Goal: Task Accomplishment & Management: Manage account settings

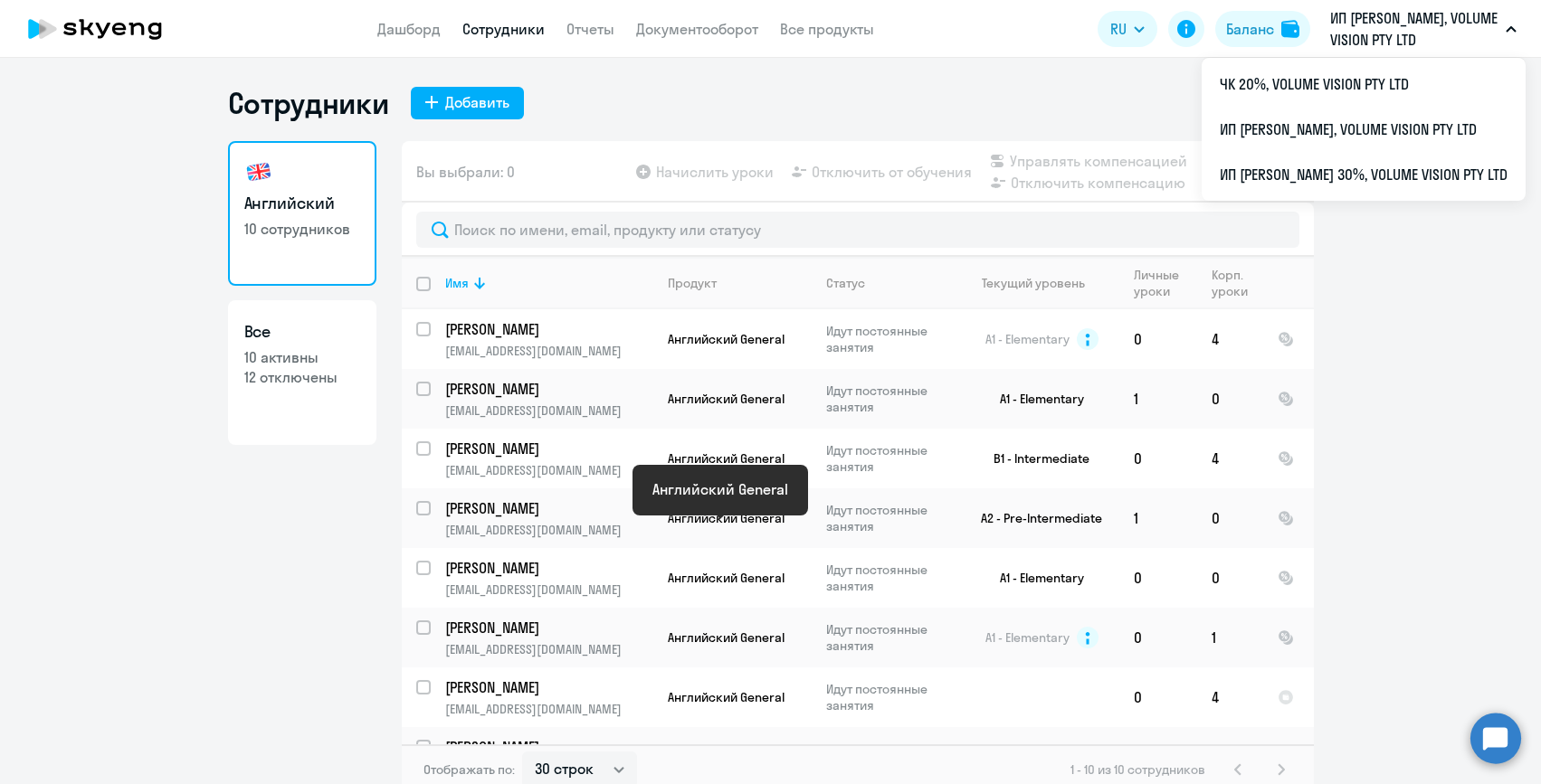
select select "30"
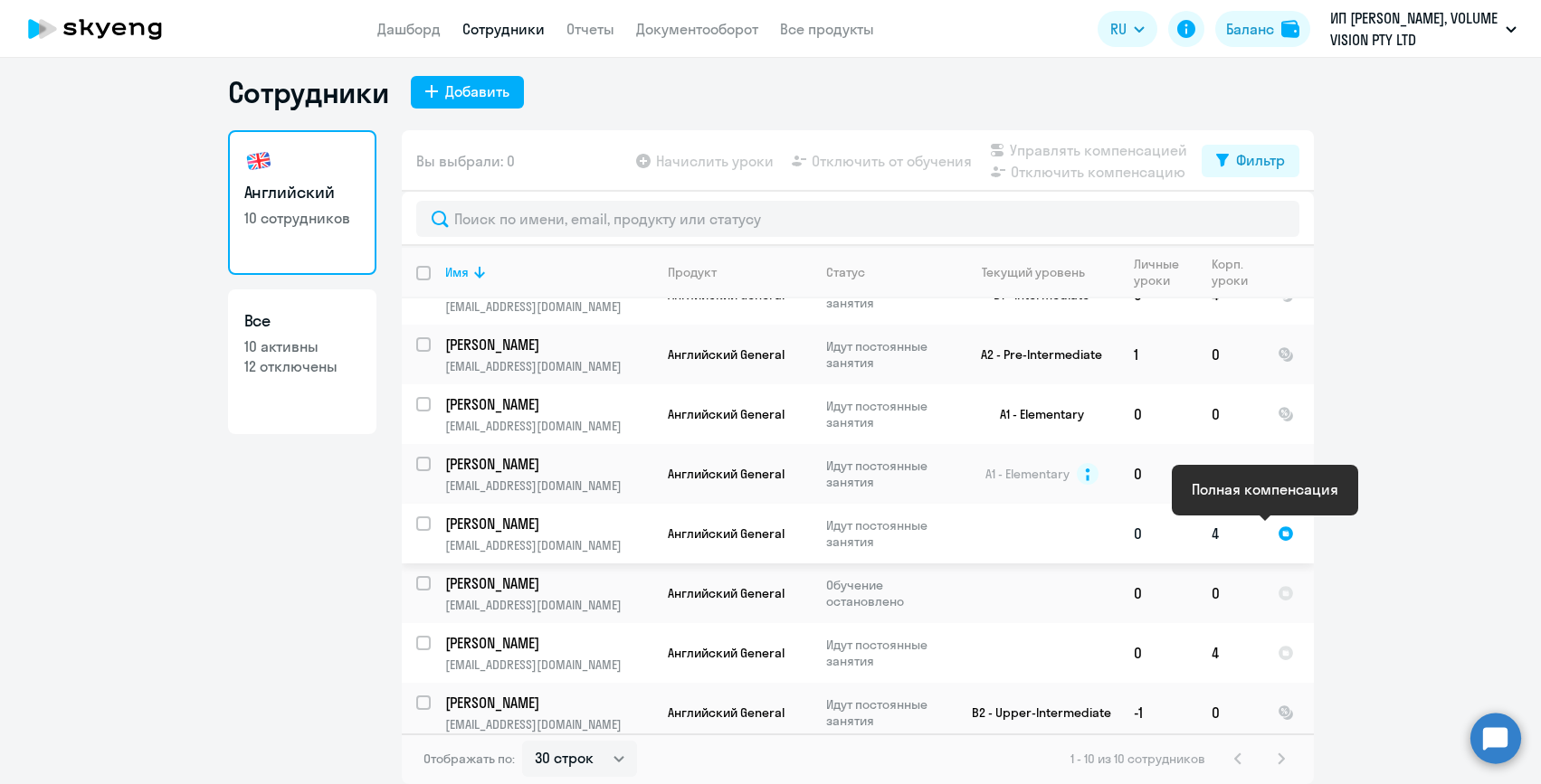
click at [1278, 532] on div at bounding box center [1285, 534] width 16 height 16
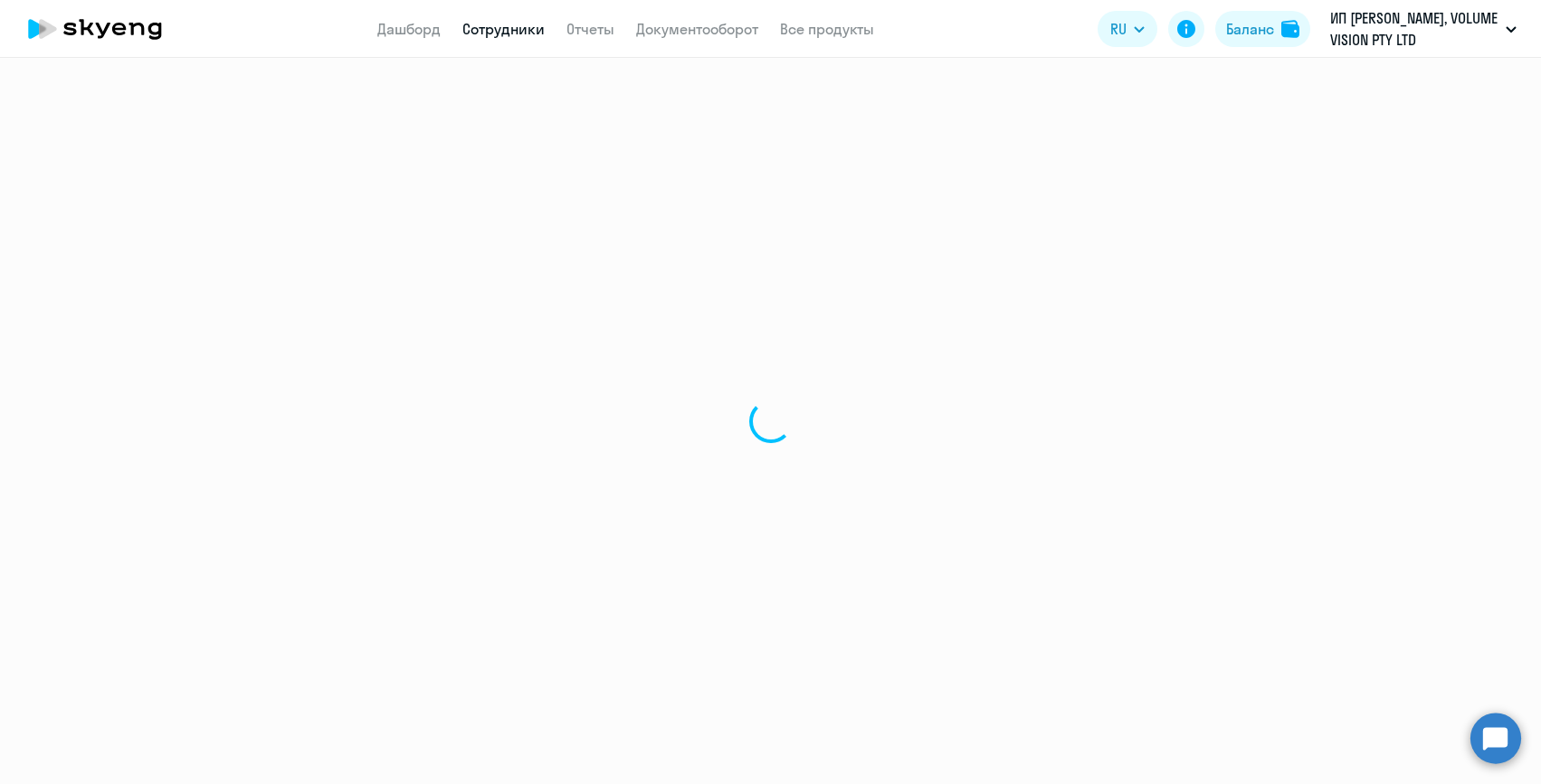
select select "english"
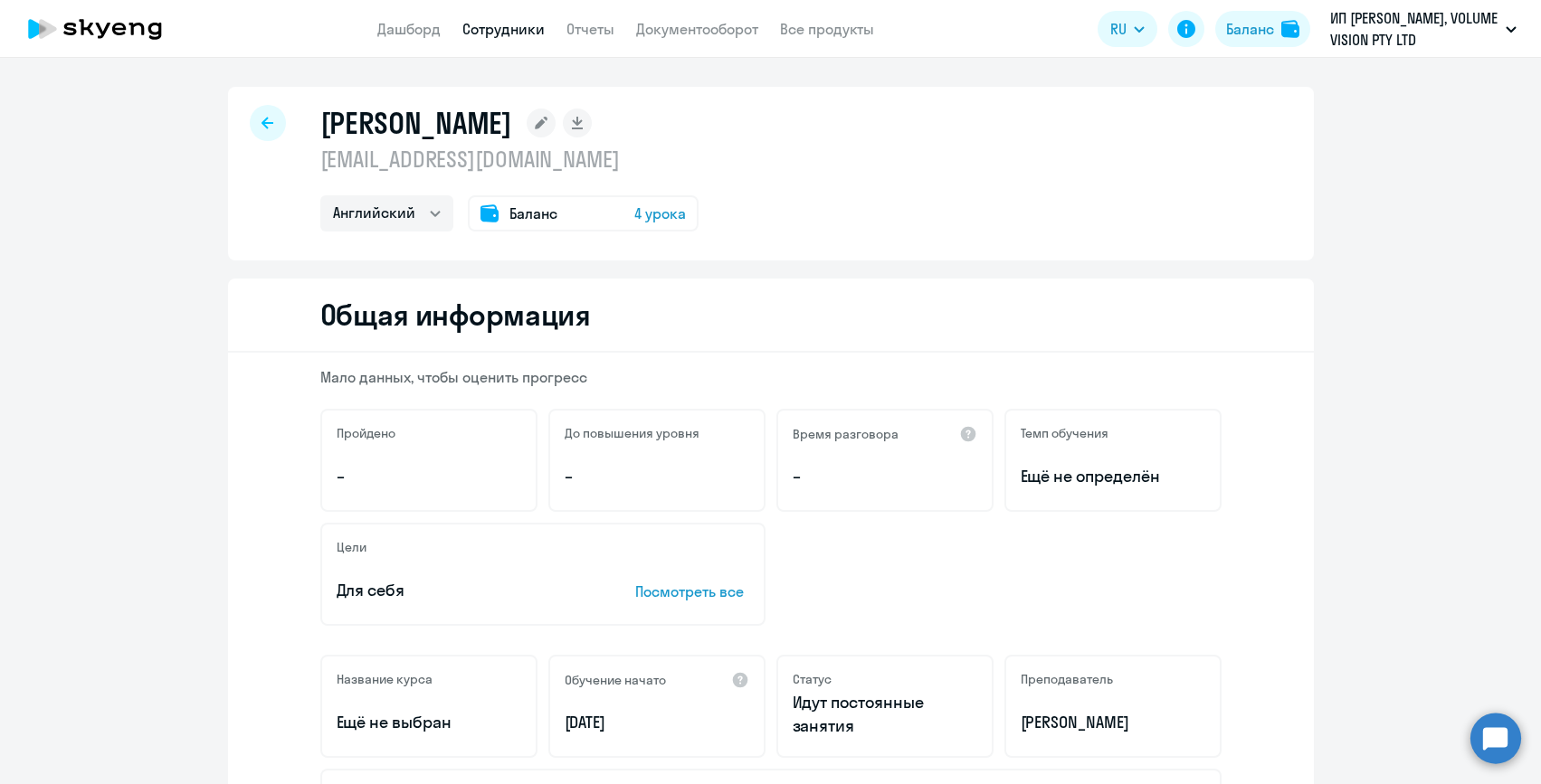
click at [509, 29] on link "Сотрудники" at bounding box center [503, 29] width 82 height 18
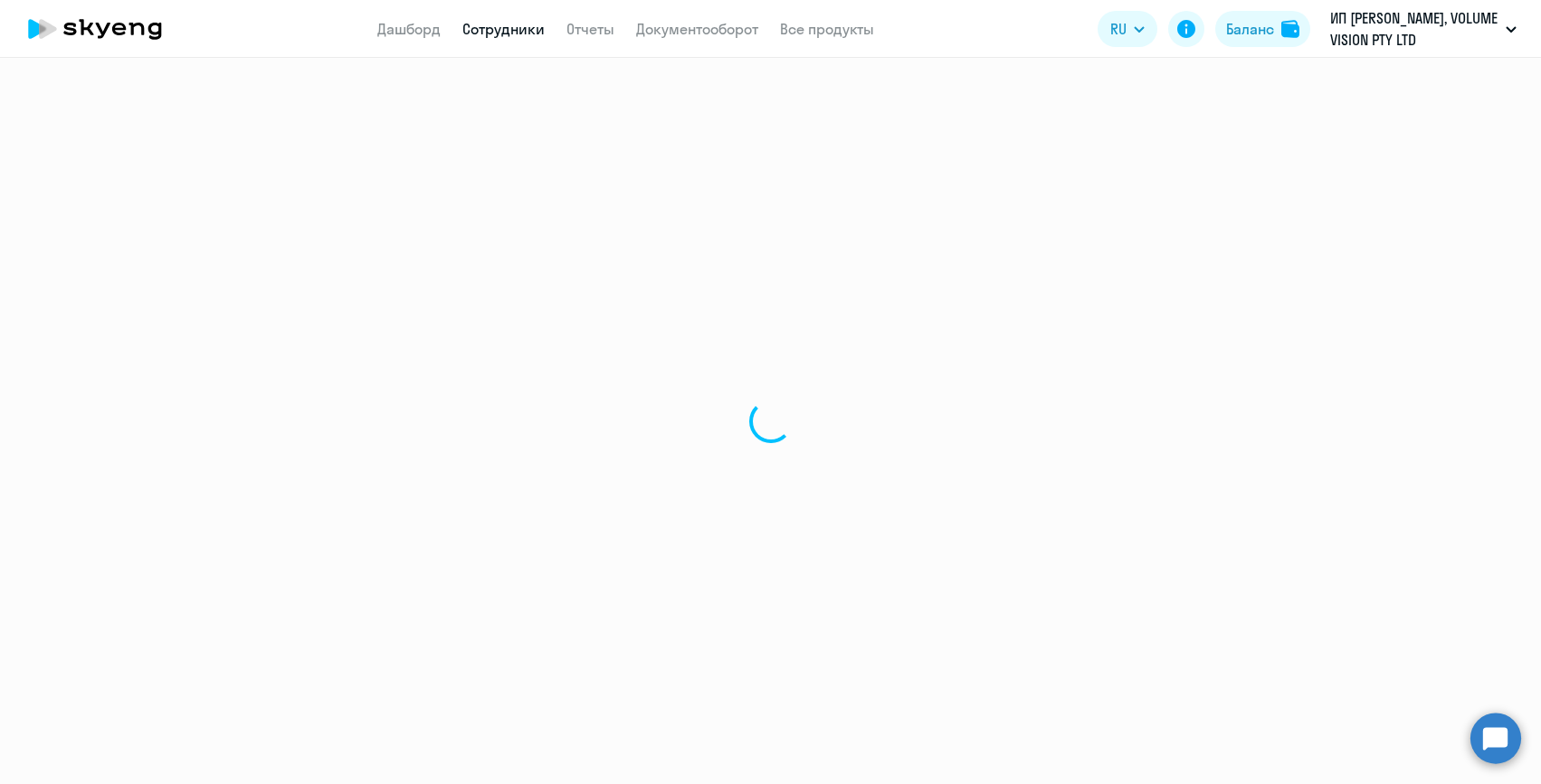
select select "30"
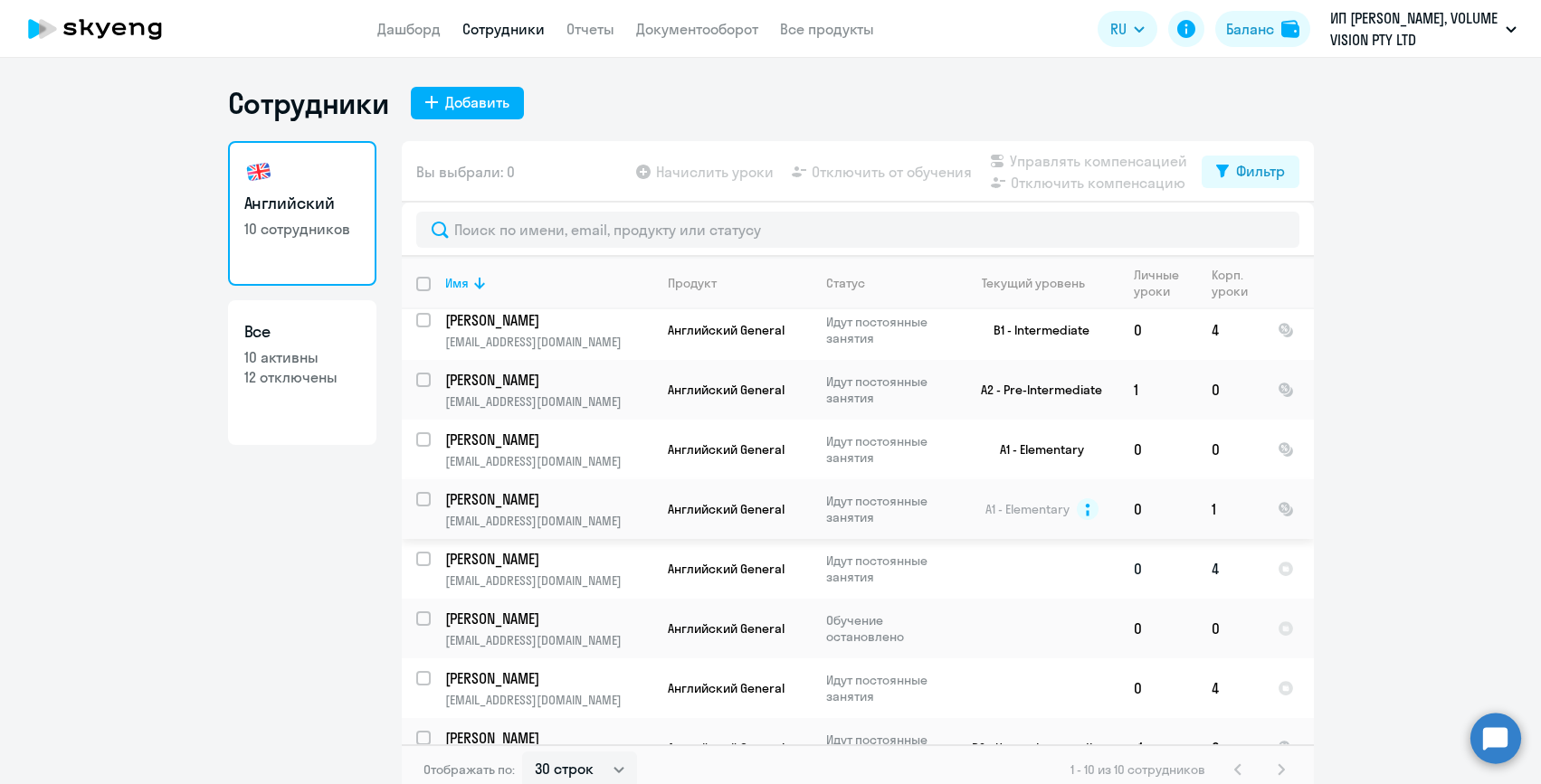
scroll to position [140, 0]
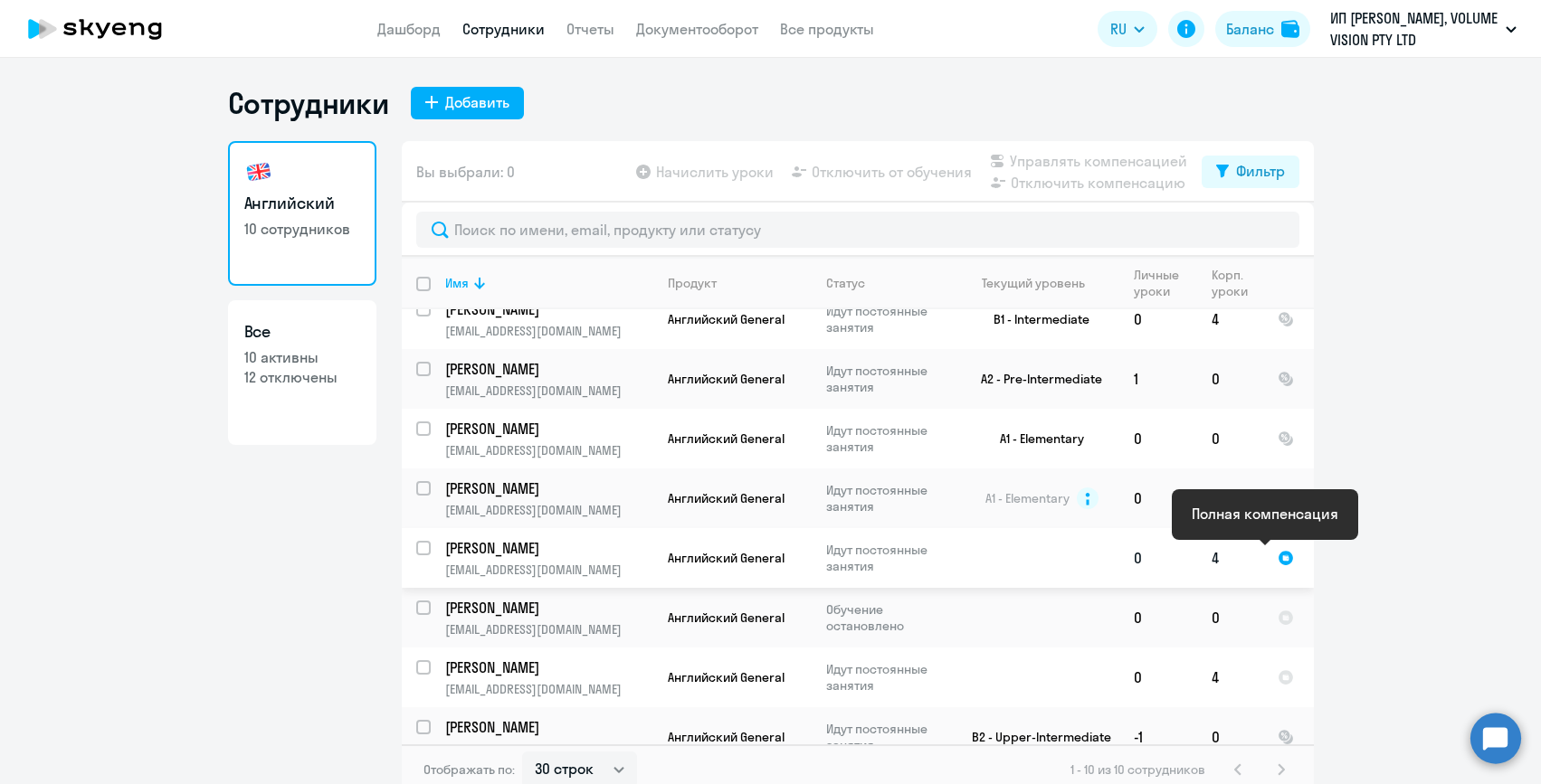
click at [1278, 556] on div at bounding box center [1285, 558] width 16 height 16
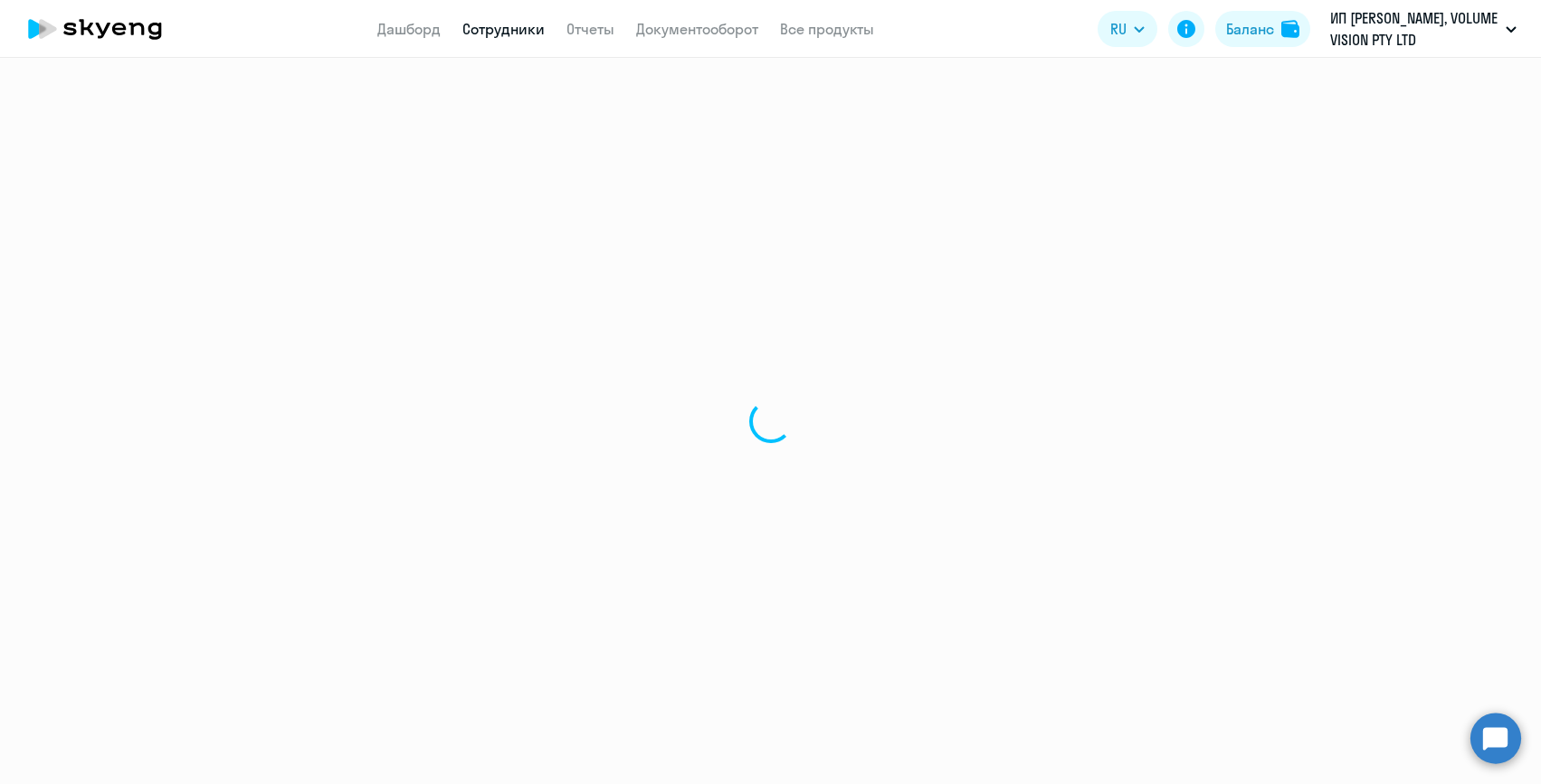
select select "english"
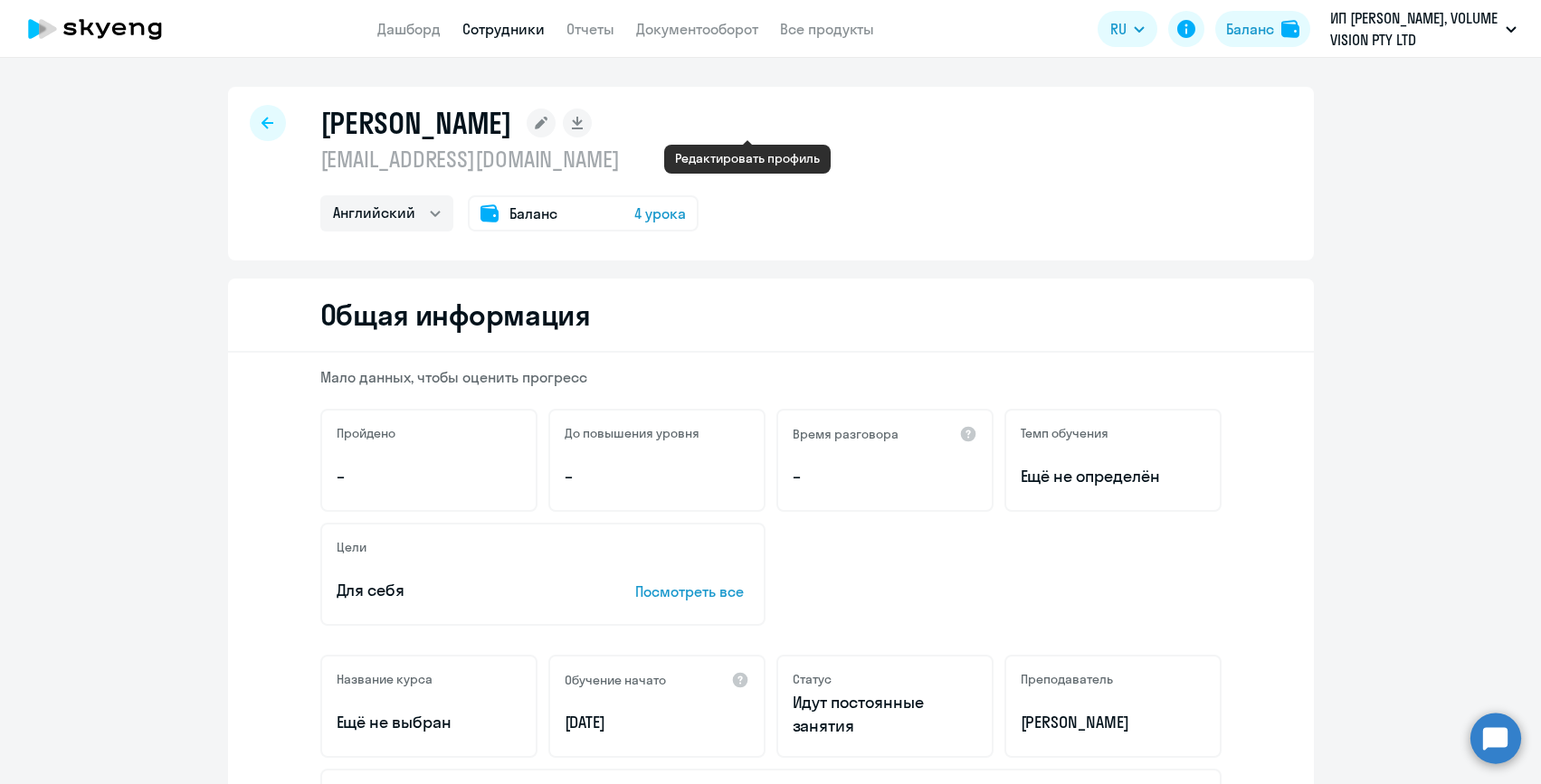
click at [556, 130] on rect at bounding box center [541, 123] width 29 height 29
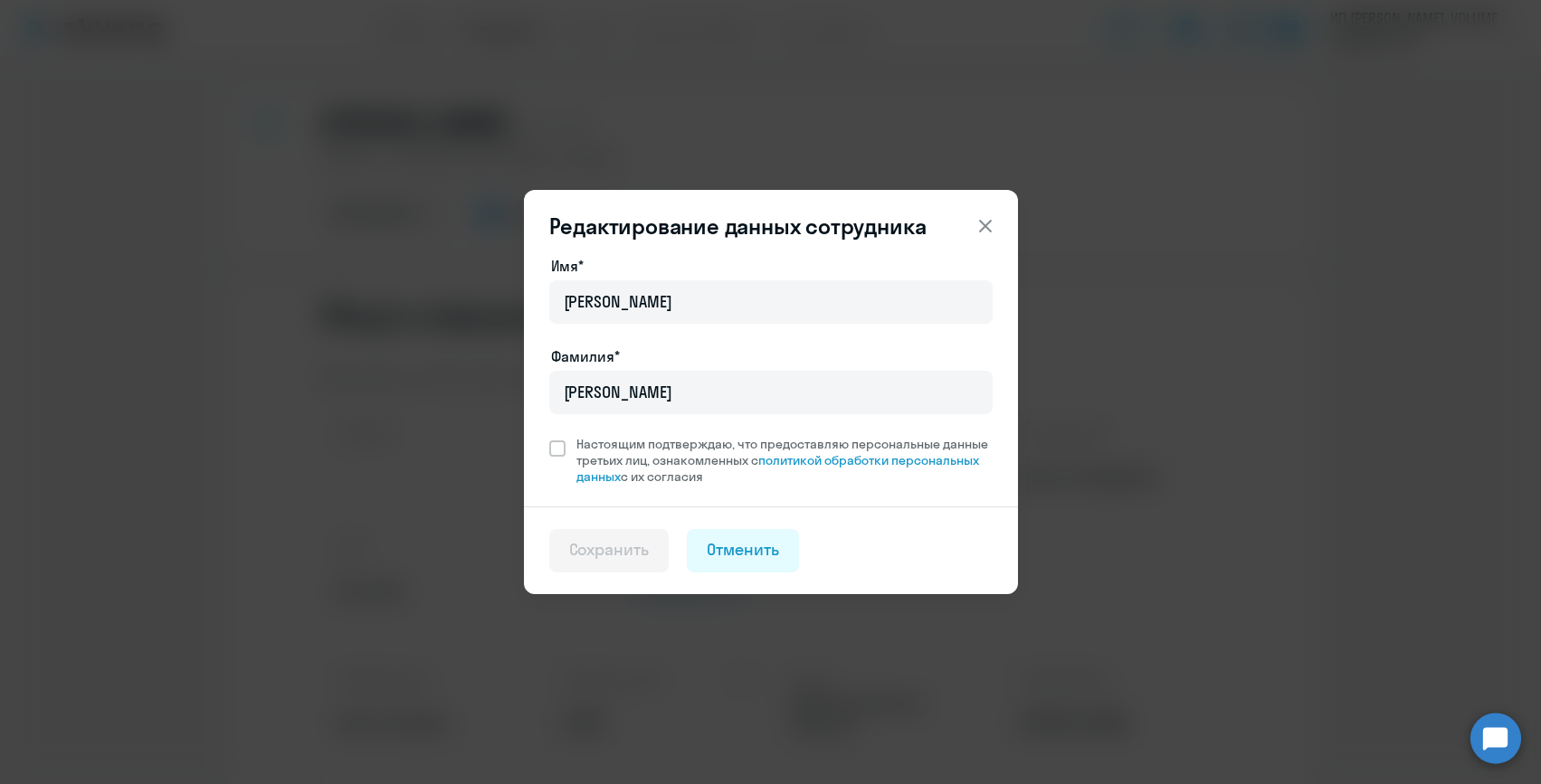
click at [985, 227] on icon at bounding box center [985, 226] width 22 height 22
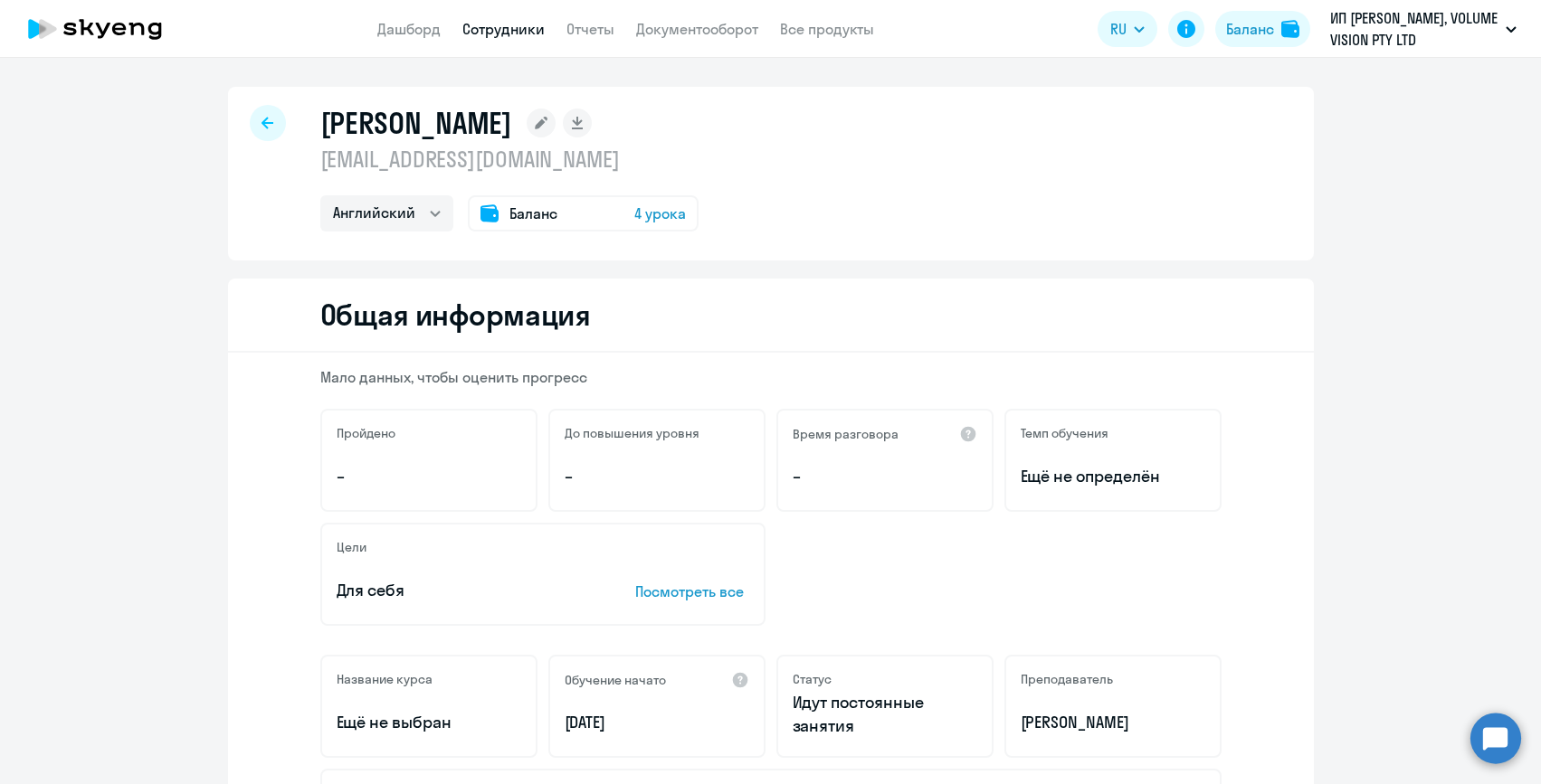
click at [267, 115] on div at bounding box center [267, 123] width 36 height 36
select select "30"
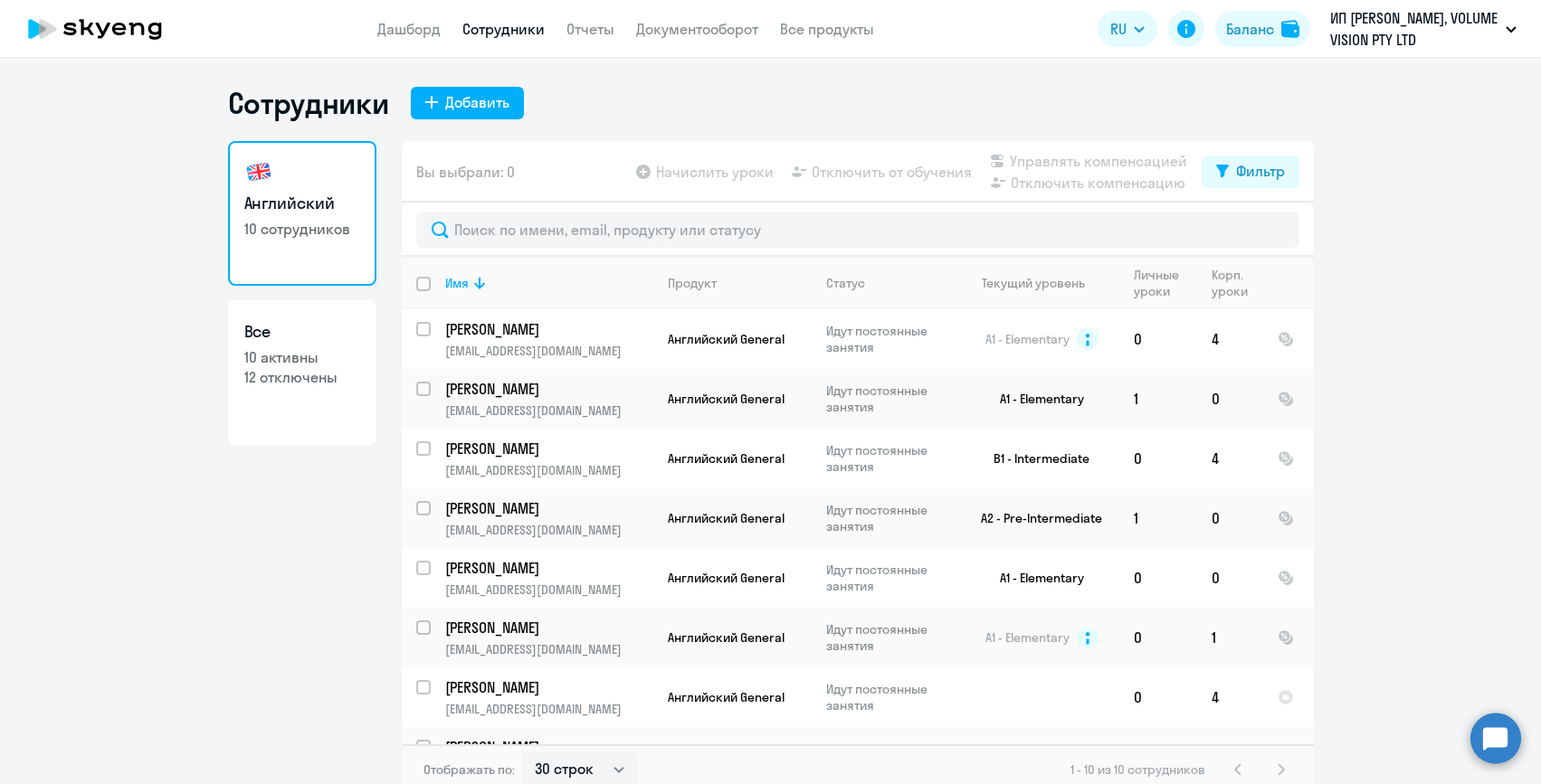
click at [1059, 160] on app-table-action-button "Управлять компенсацией" at bounding box center [1086, 161] width 201 height 22
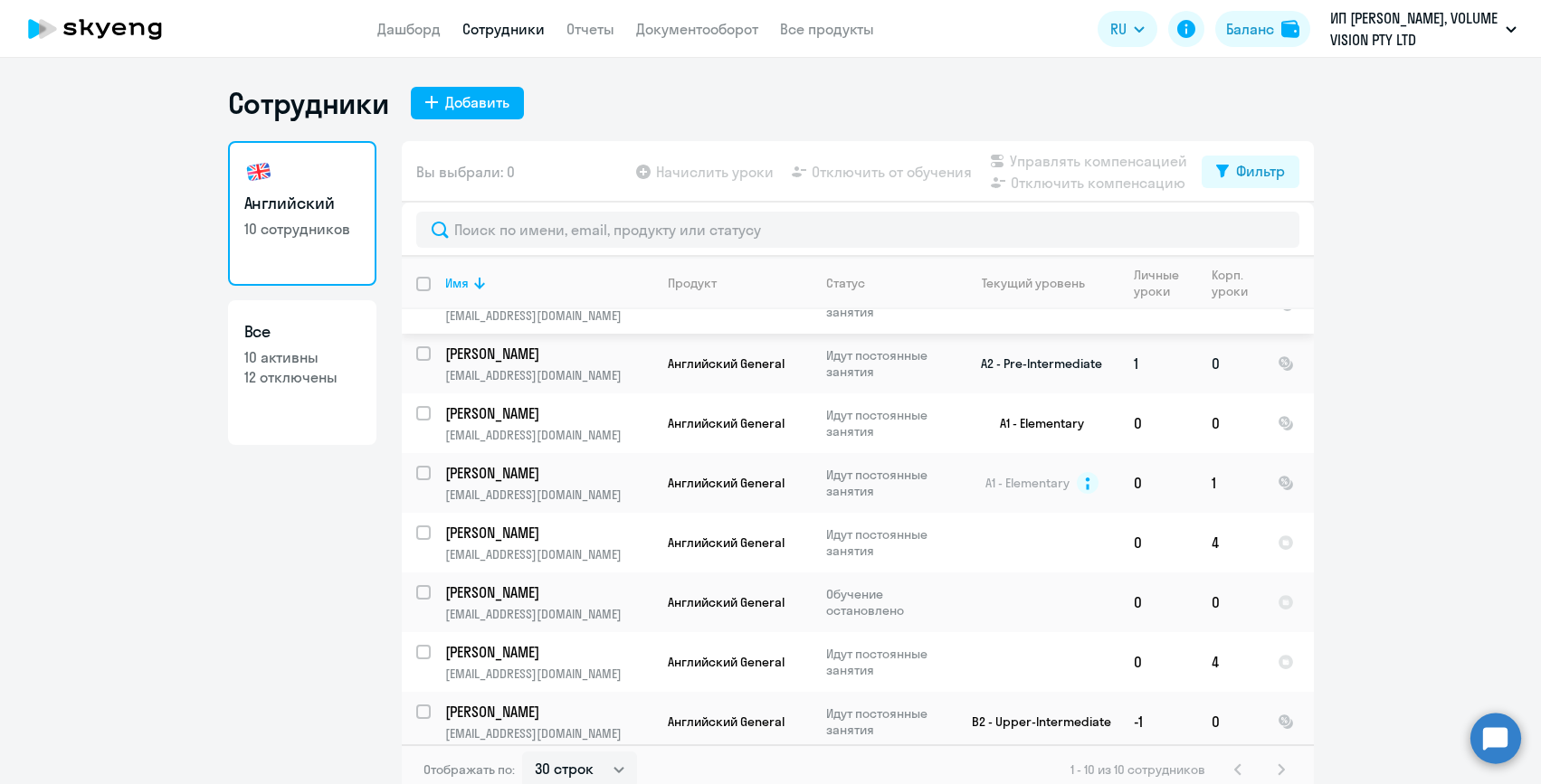
scroll to position [158, 0]
click at [416, 643] on input "select row 40423383" at bounding box center [434, 660] width 36 height 36
checkbox input "true"
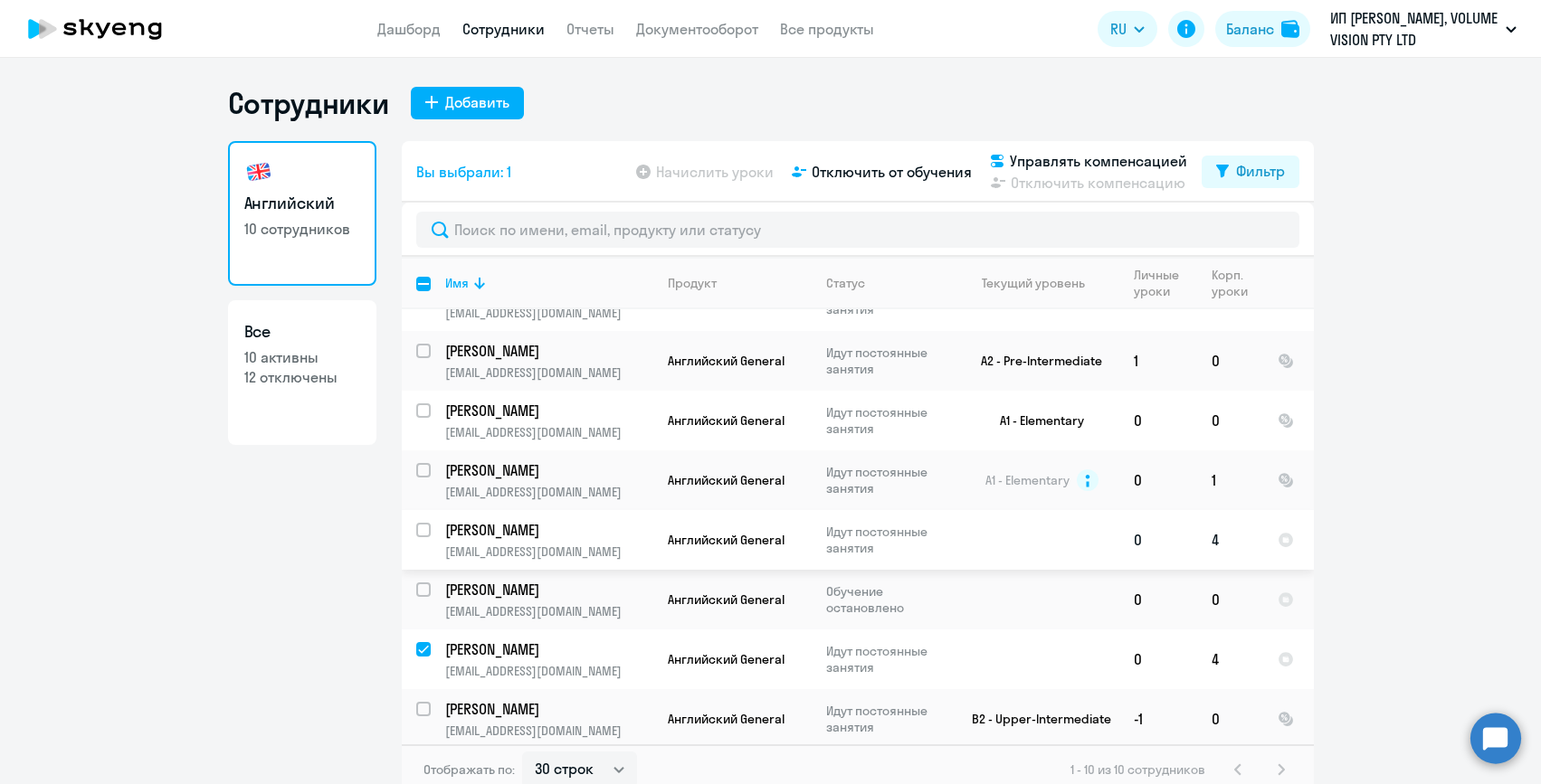
click at [418, 526] on input "select row 40924030" at bounding box center [434, 541] width 36 height 36
checkbox input "true"
click at [1020, 162] on span "Управлять компенсацией" at bounding box center [1099, 161] width 178 height 22
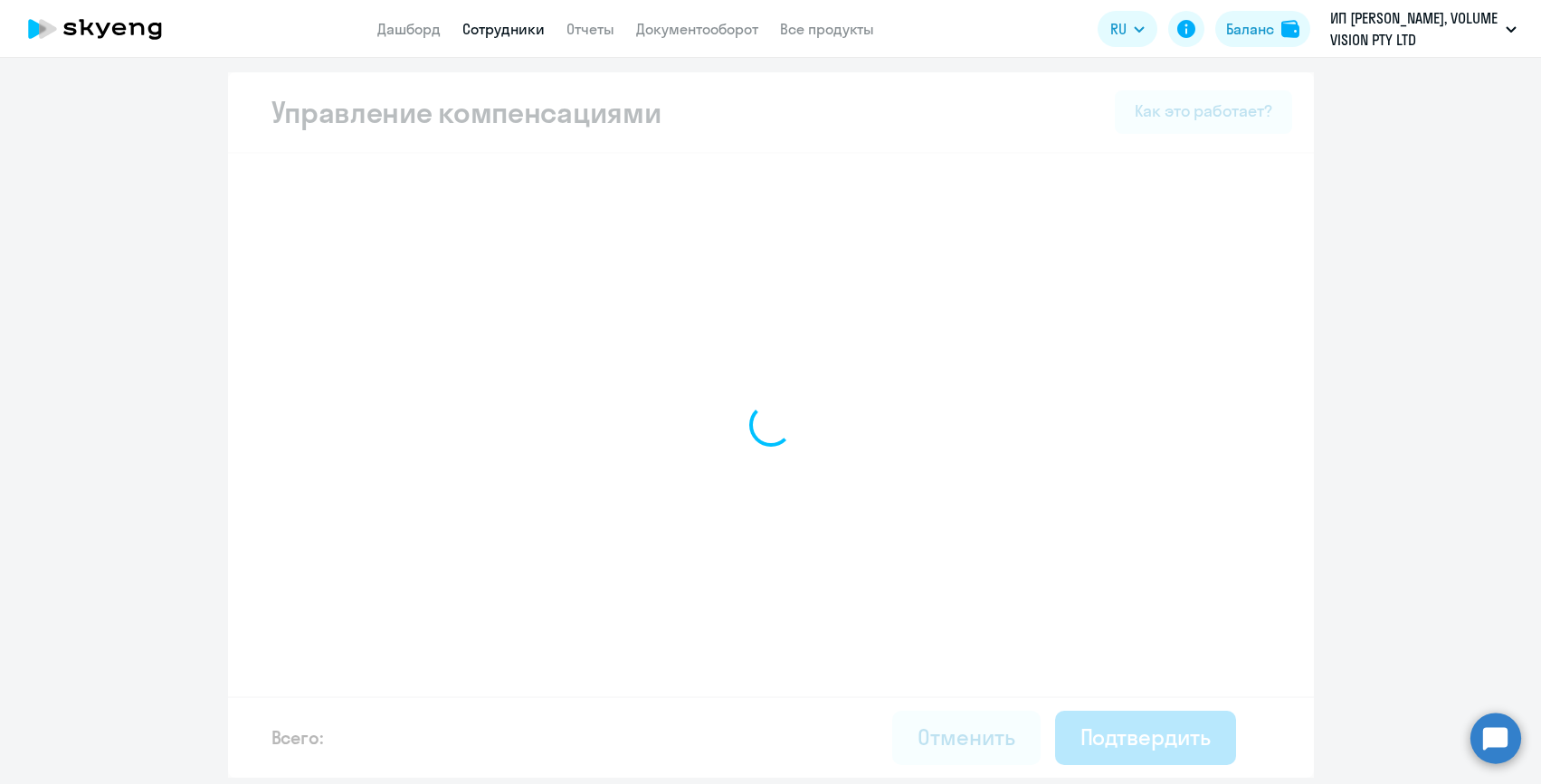
select select "MONTHLY"
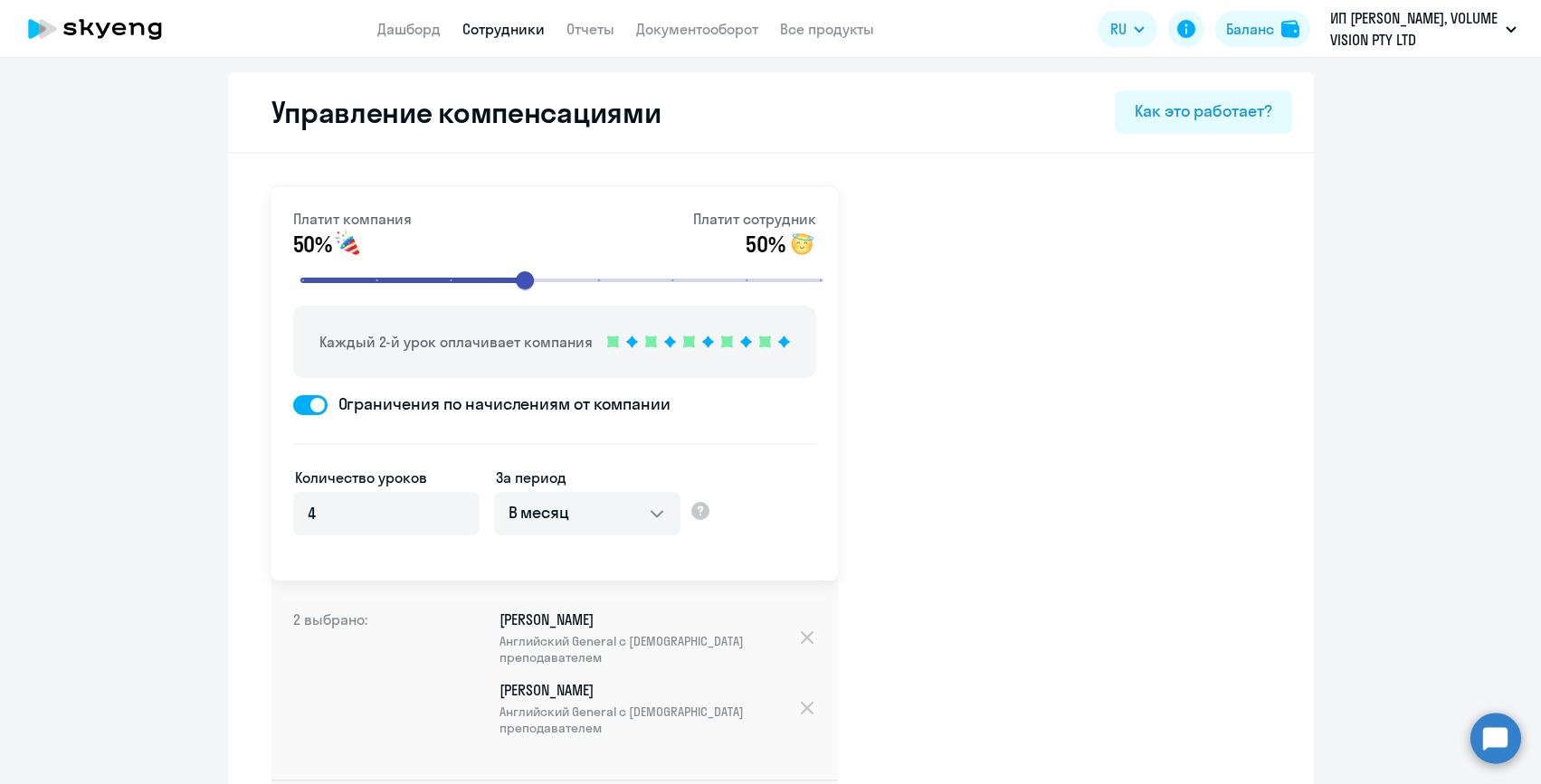
select select "30"
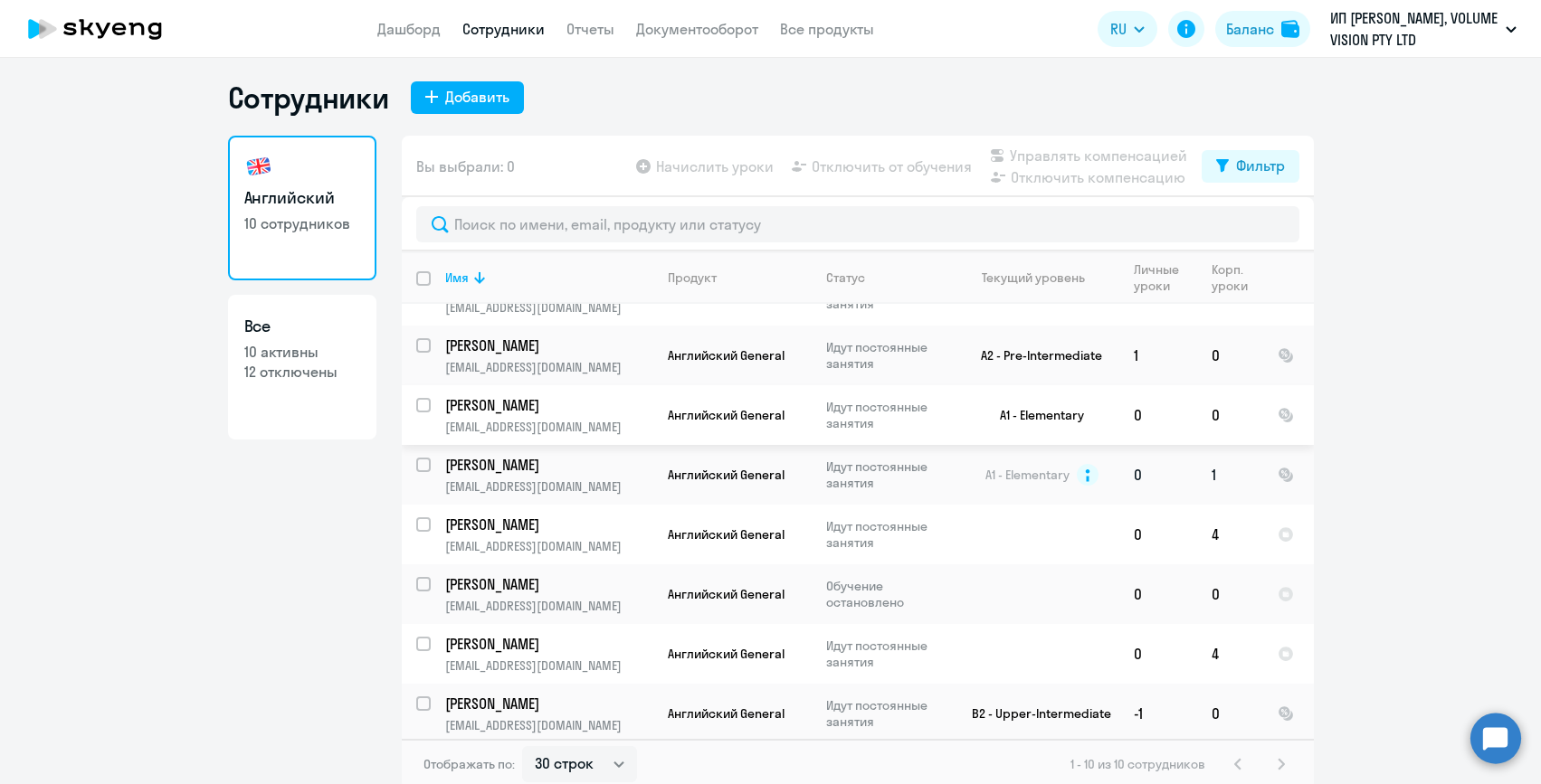
scroll to position [11, 0]
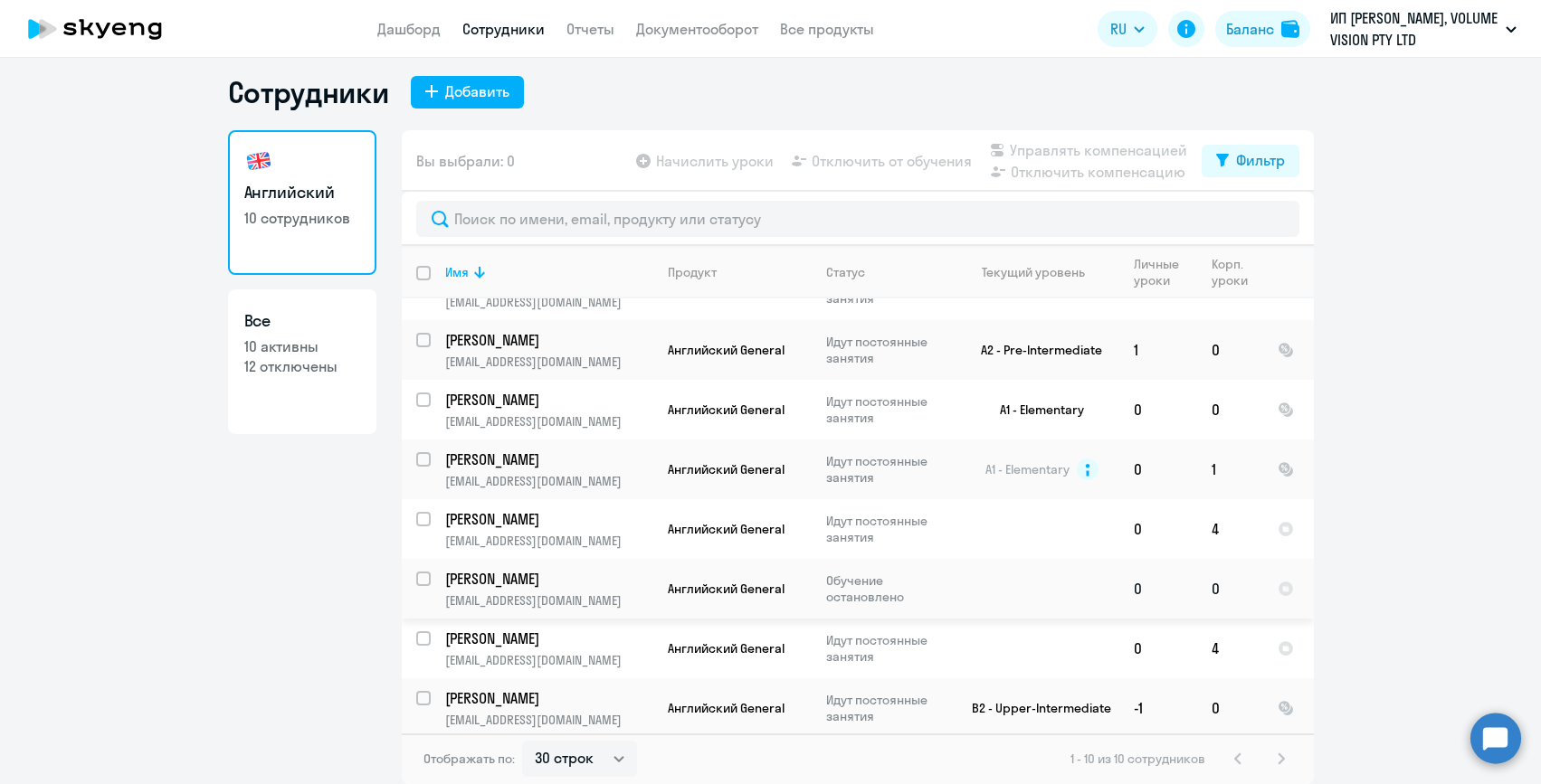
click at [421, 575] on input "select row 15169701" at bounding box center [434, 589] width 36 height 36
checkbox input "true"
click at [845, 161] on span "Отключить от обучения" at bounding box center [891, 161] width 160 height 22
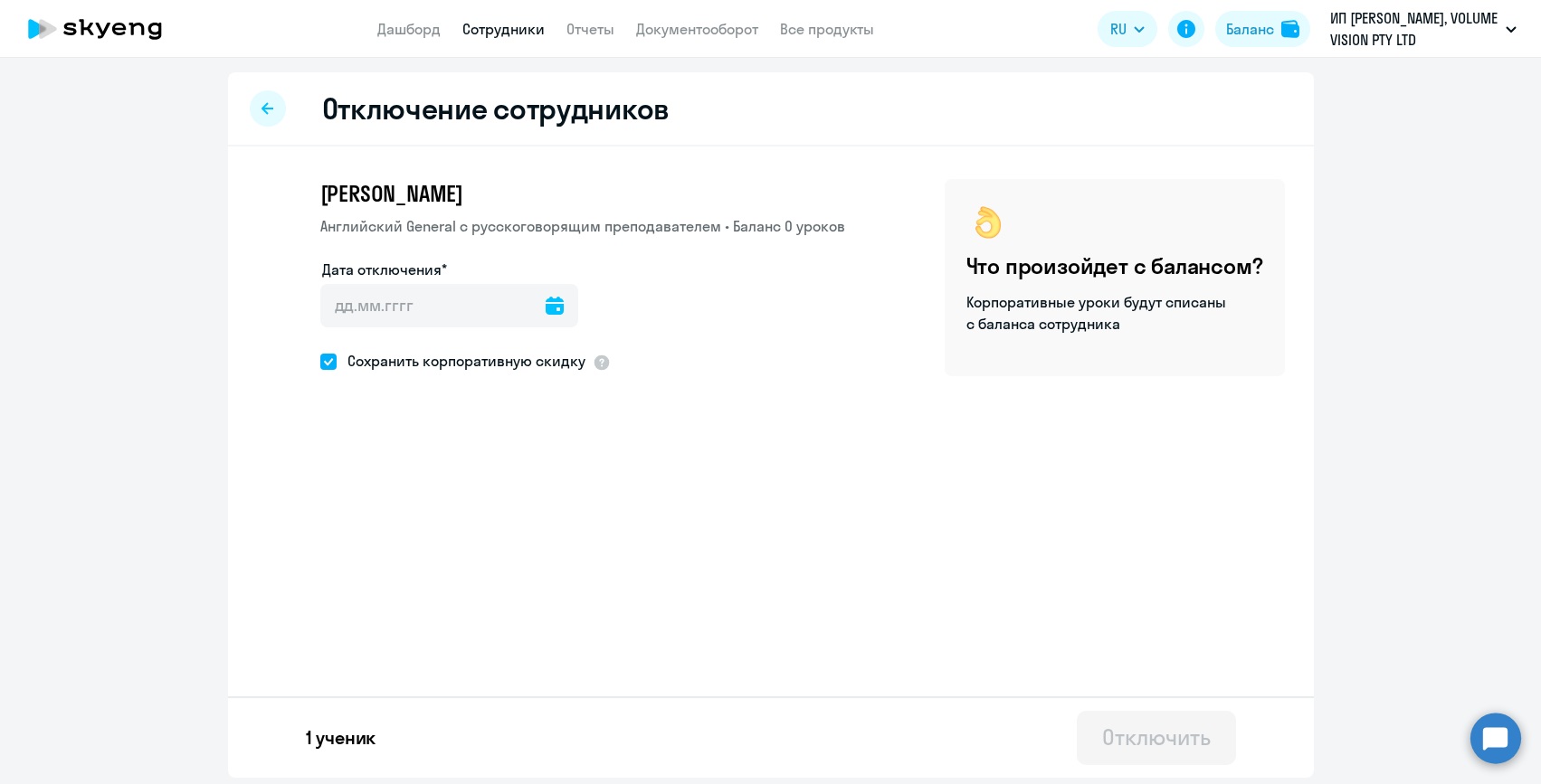
click at [419, 362] on span "Сохранить корпоративную скидку" at bounding box center [460, 361] width 249 height 22
click at [320, 362] on input "Сохранить корпоративную скидку" at bounding box center [319, 361] width 1 height 1
checkbox input "false"
click at [413, 310] on input "Дата отключения*" at bounding box center [449, 306] width 257 height 44
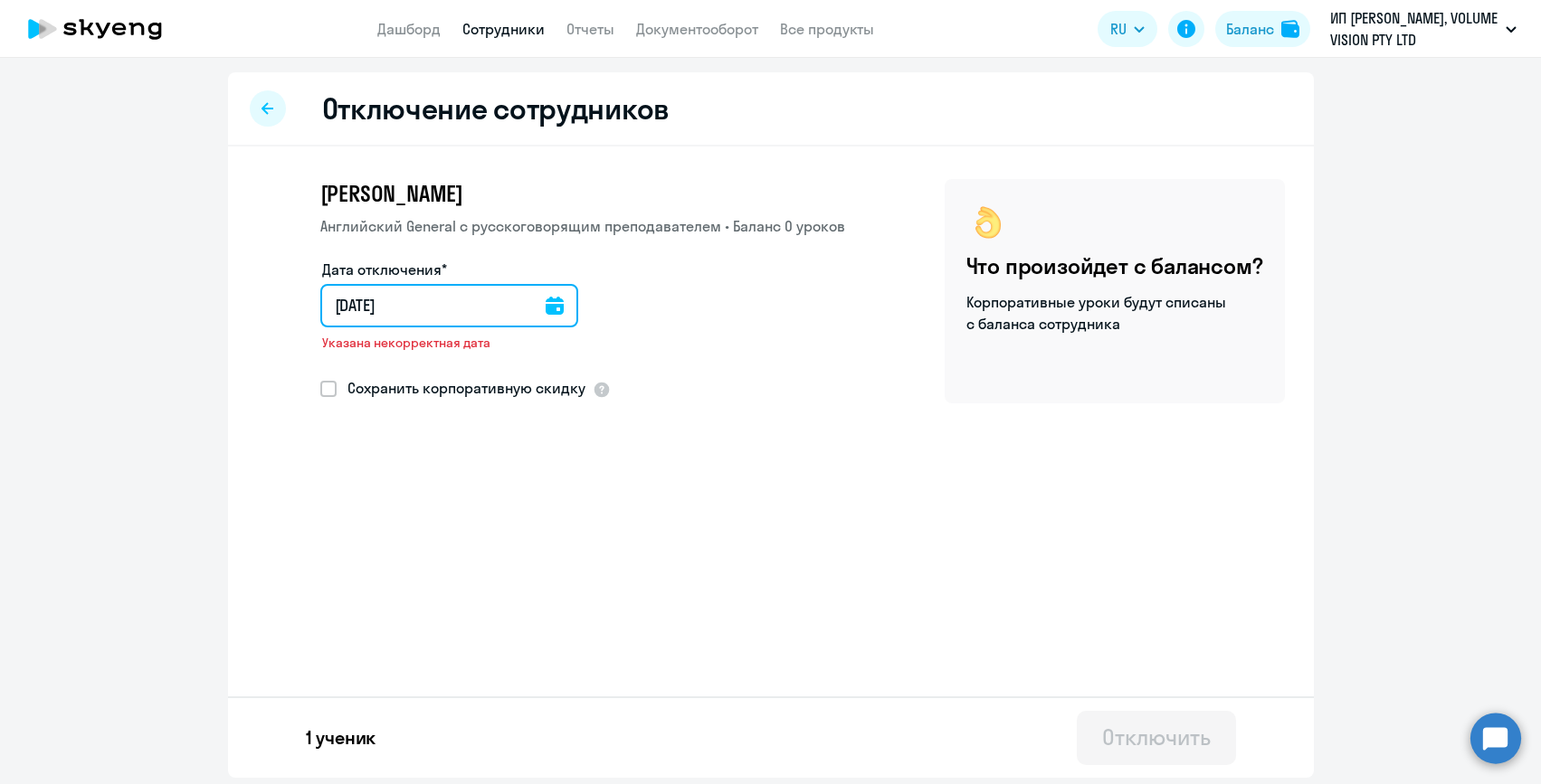
type input "[DATE]"
click at [561, 305] on icon at bounding box center [562, 305] width 18 height 18
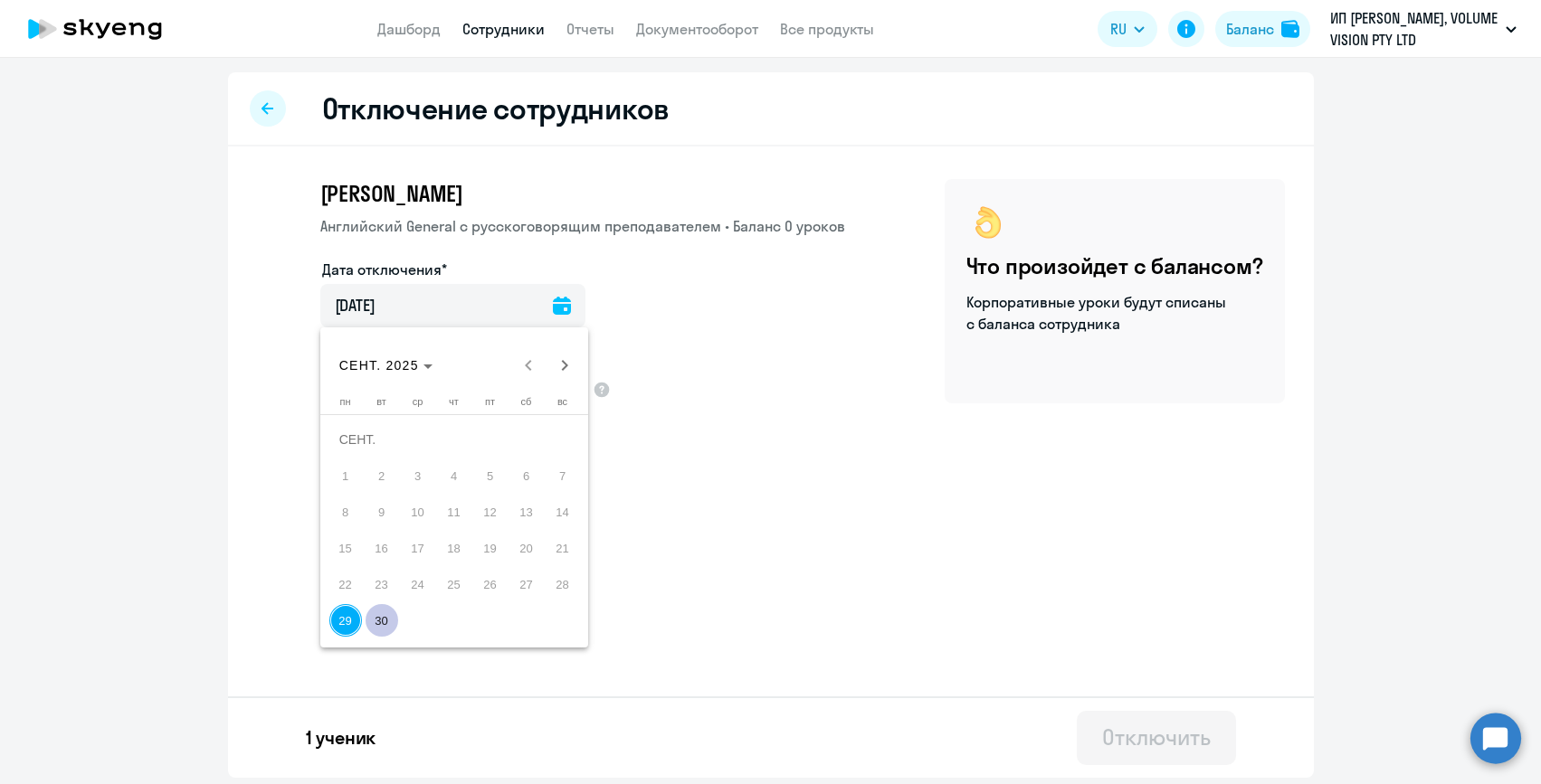
click at [386, 623] on span "30" at bounding box center [381, 619] width 33 height 33
type input "[DATE]"
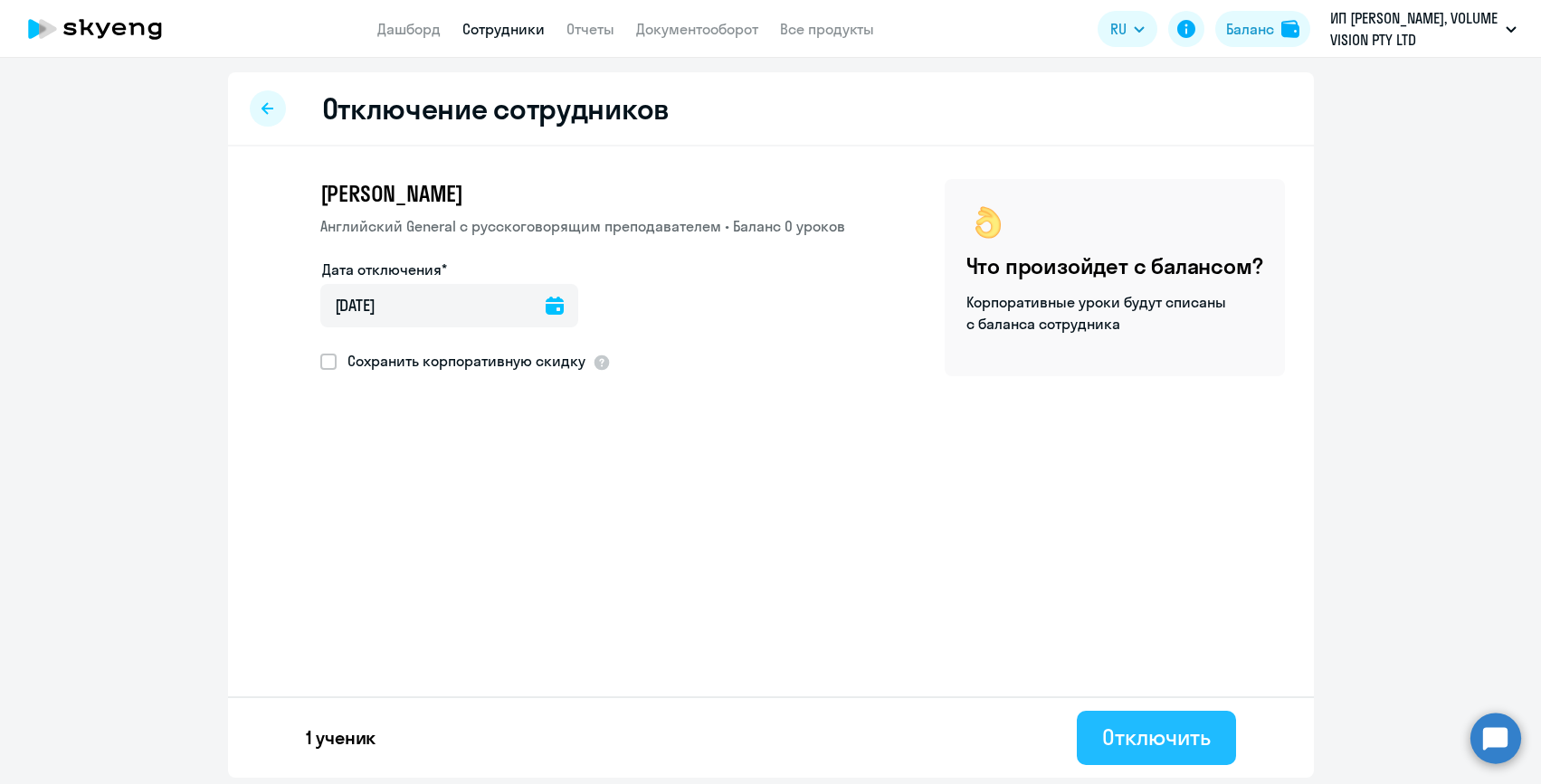
click at [1105, 734] on div "Отключить" at bounding box center [1156, 736] width 108 height 29
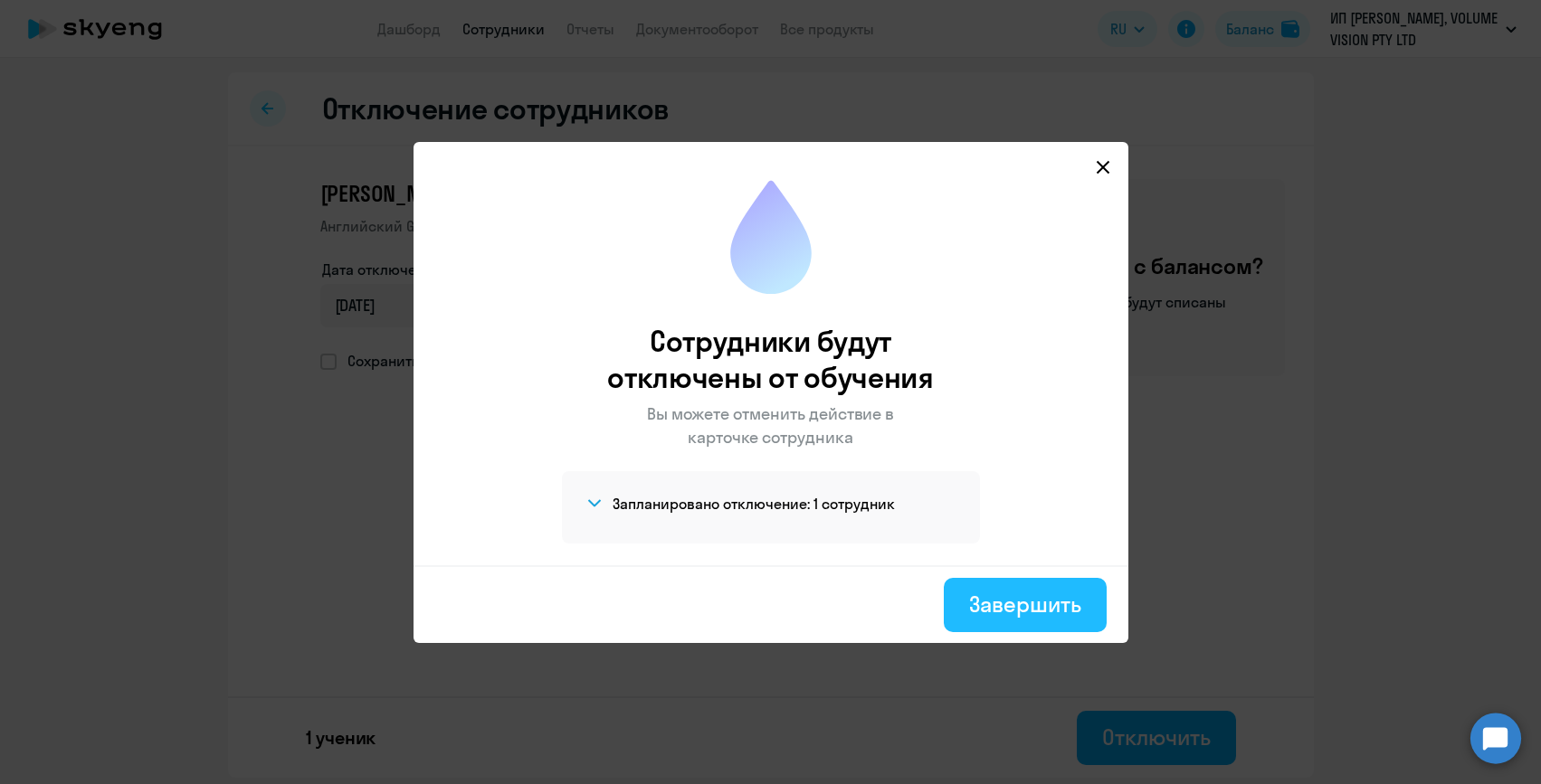
click at [994, 607] on div "Завершить" at bounding box center [1024, 603] width 111 height 29
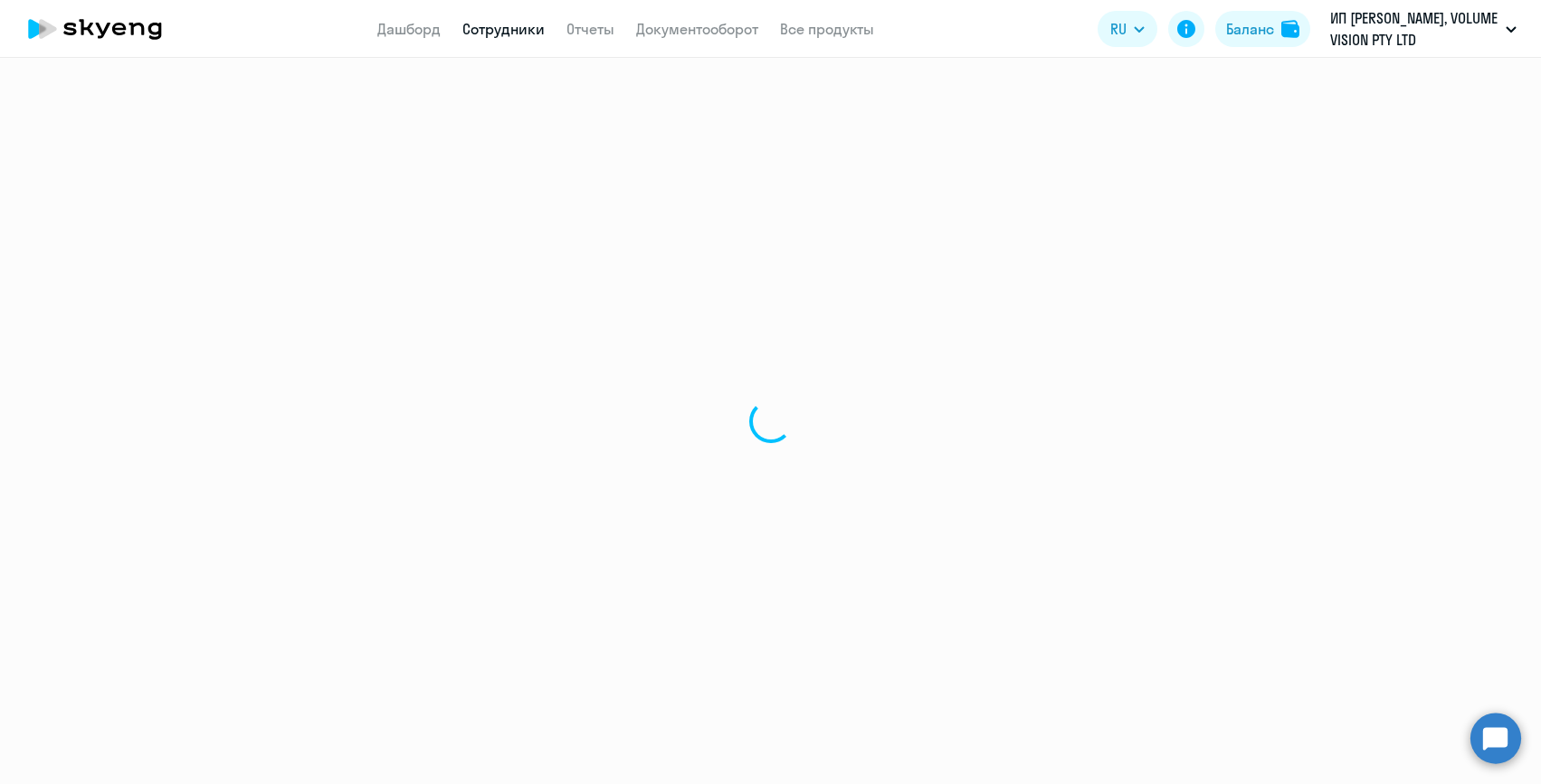
select select "30"
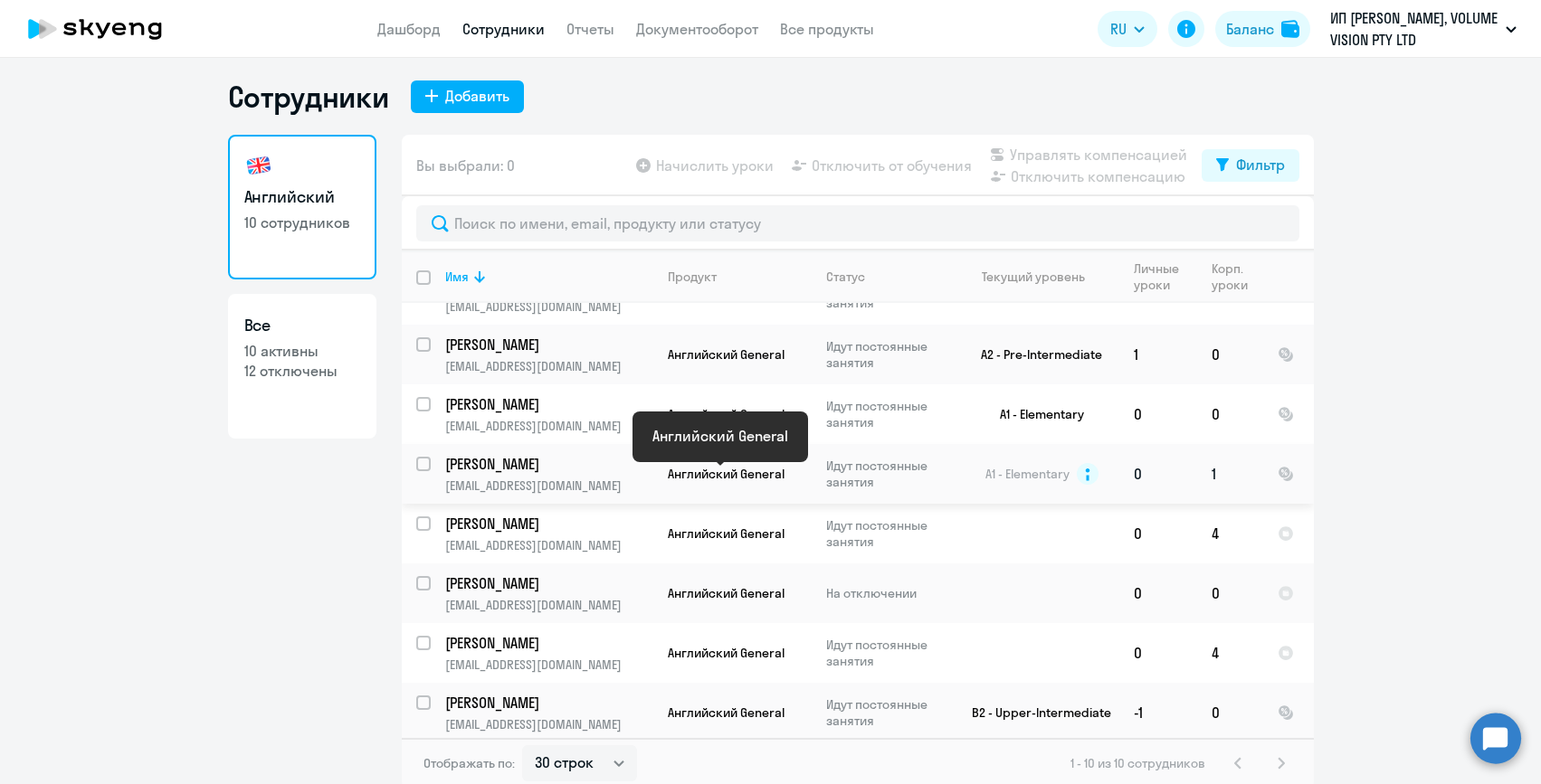
scroll to position [11, 0]
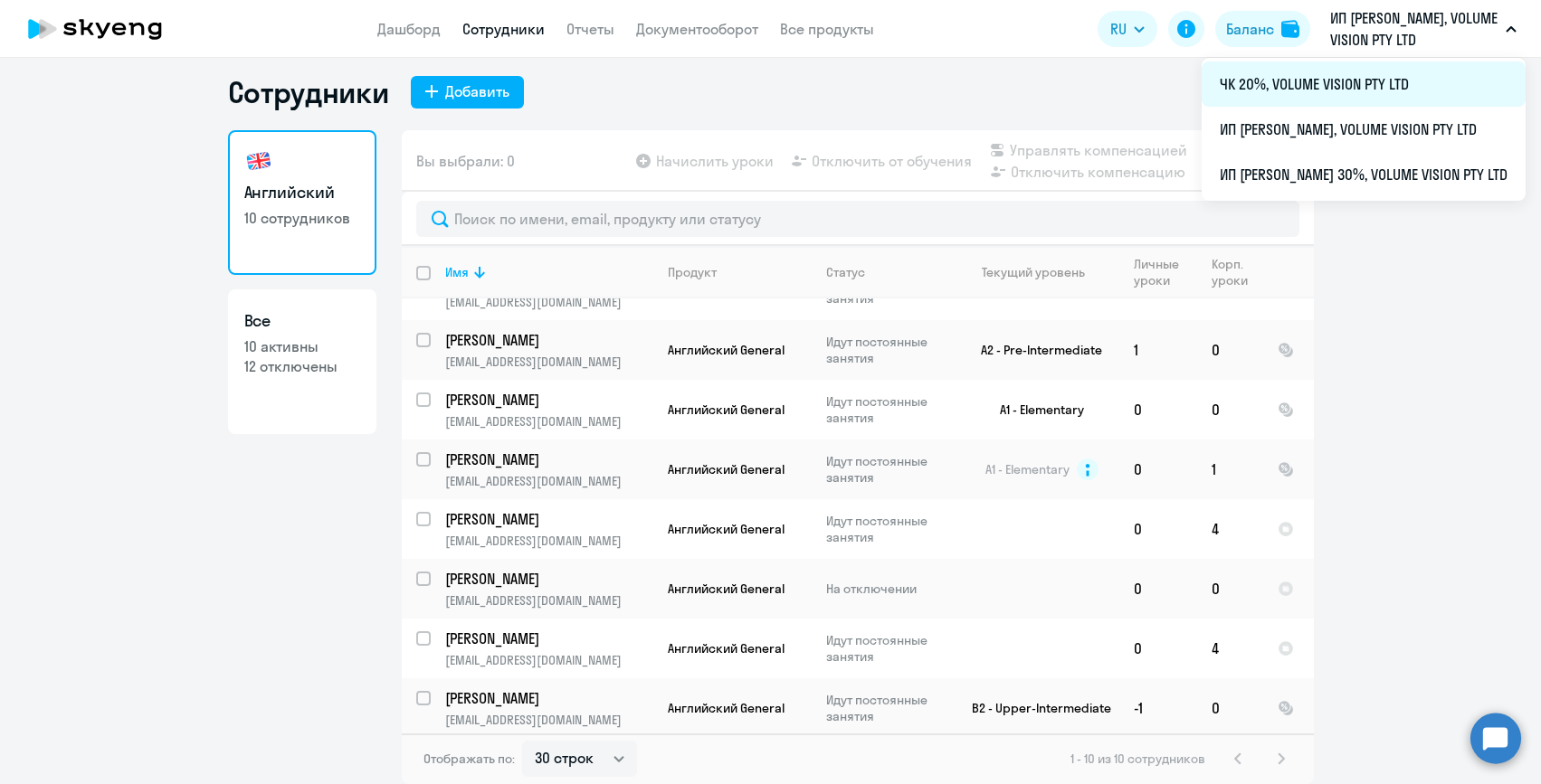
click at [1383, 77] on li "ЧК 20%, VOLUME VISION PTY LTD" at bounding box center [1363, 84] width 323 height 45
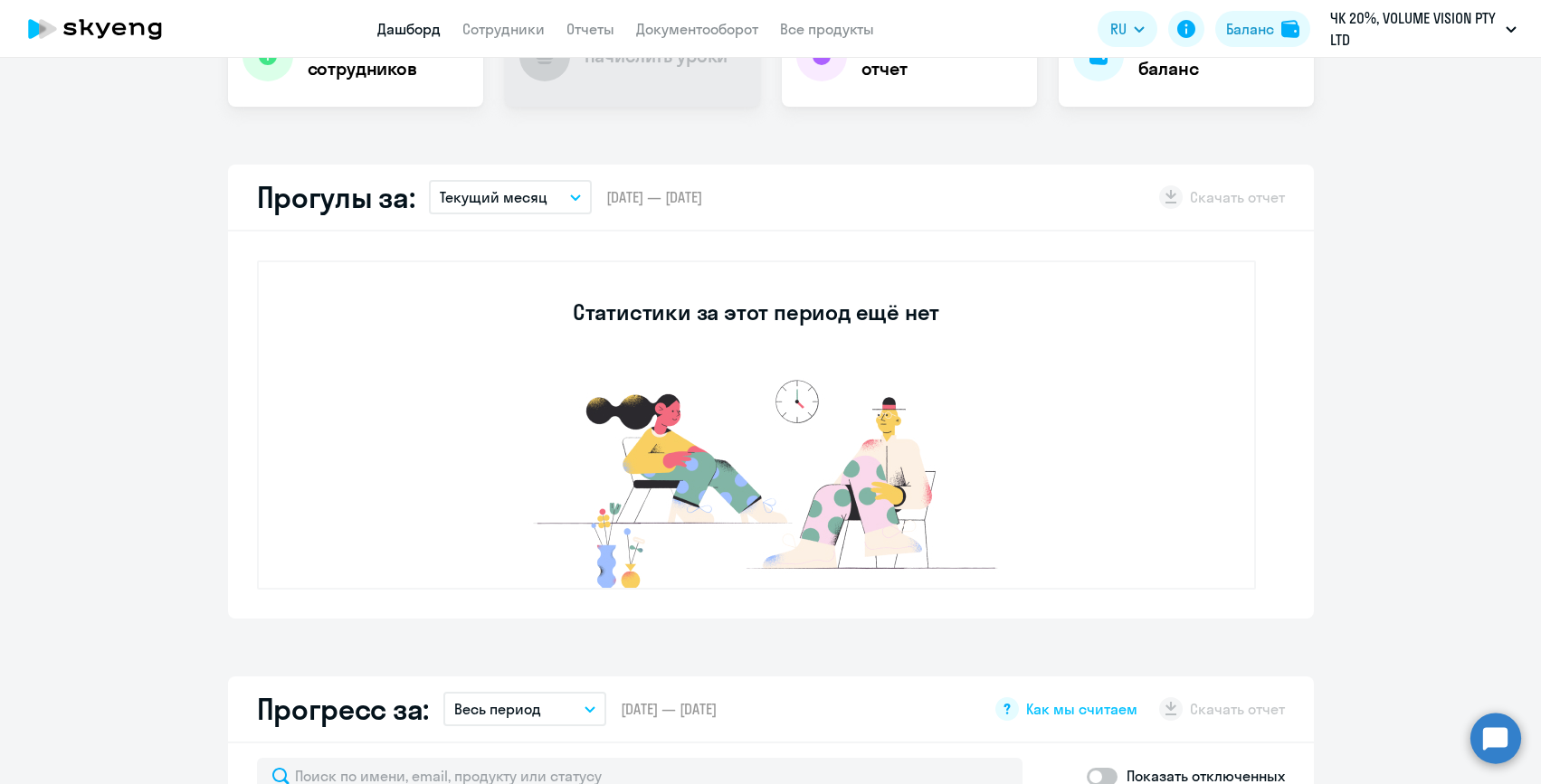
scroll to position [346, 0]
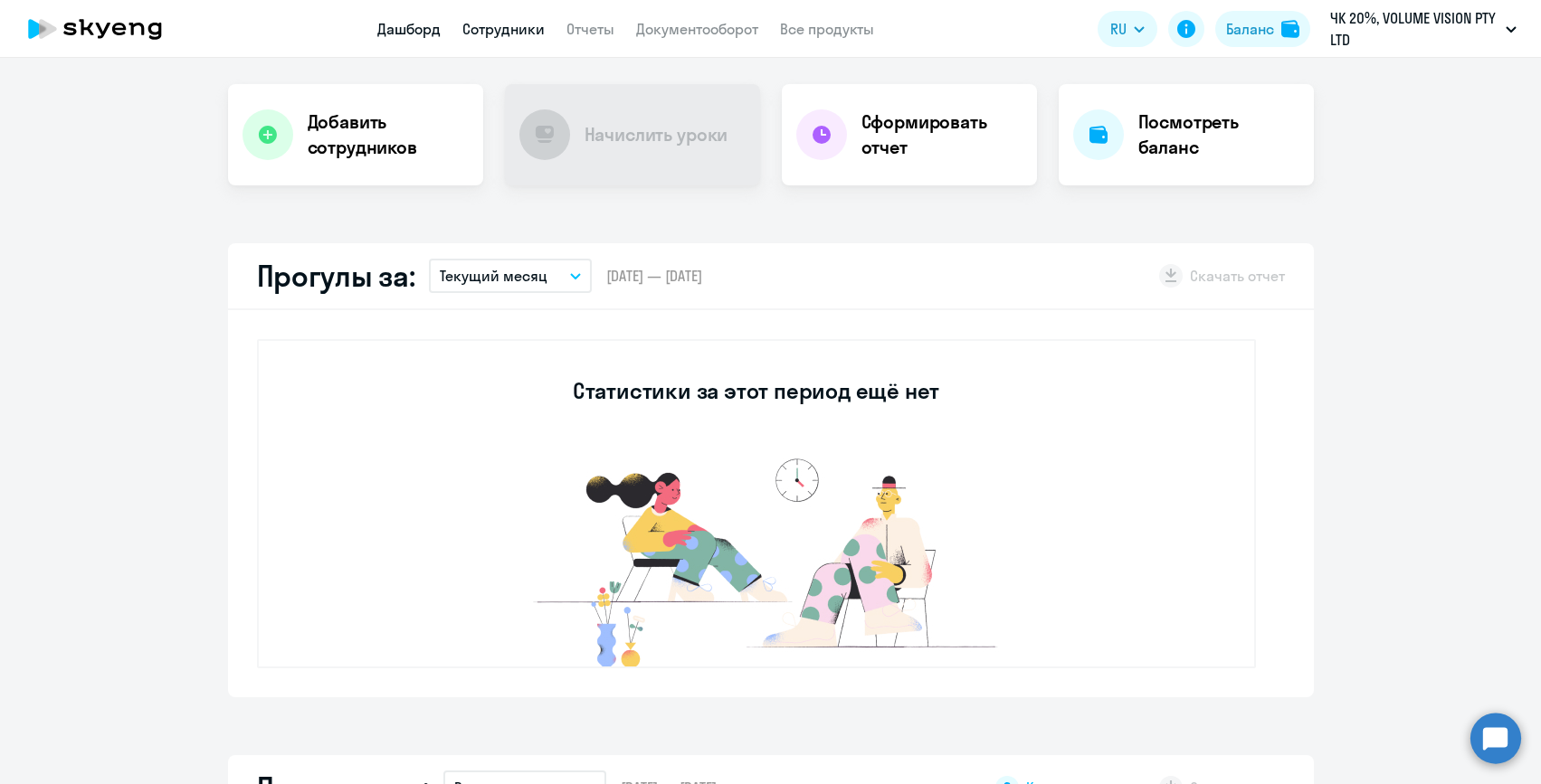
click at [510, 26] on link "Сотрудники" at bounding box center [503, 29] width 82 height 18
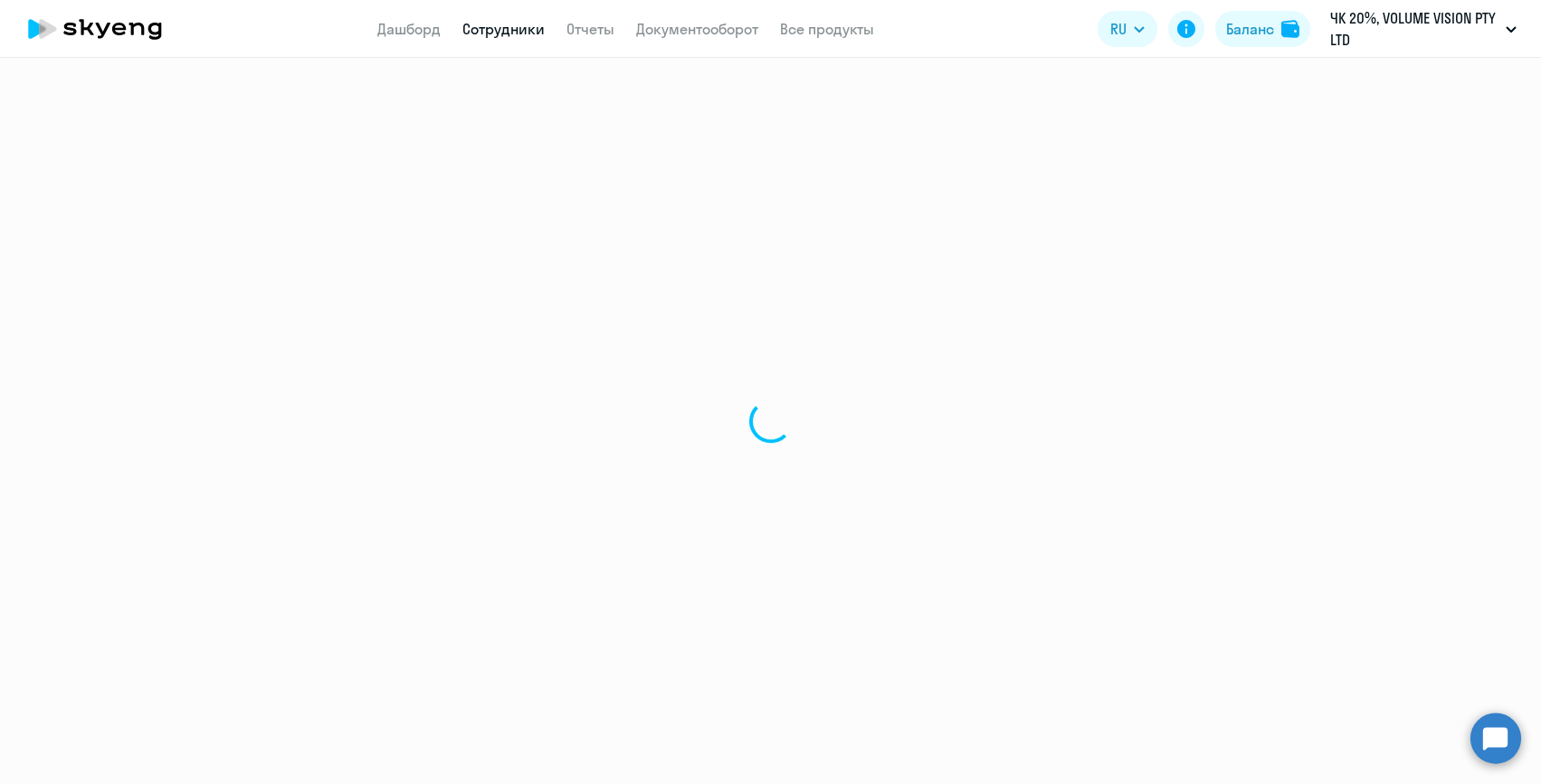
select select "30"
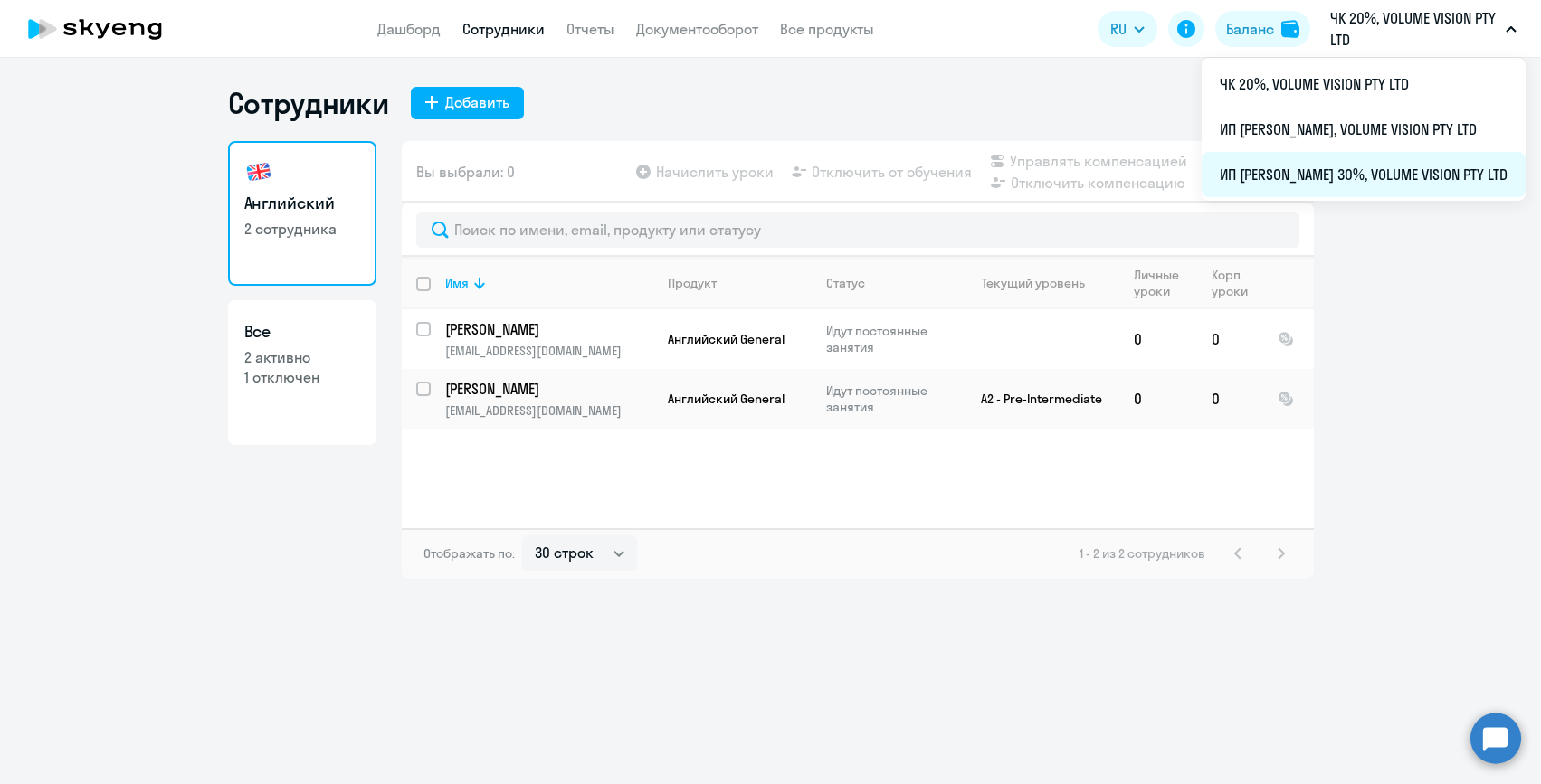
click at [1365, 168] on li "ИП [PERSON_NAME] 30%, VOLUME VISION PTY LTD" at bounding box center [1363, 174] width 323 height 45
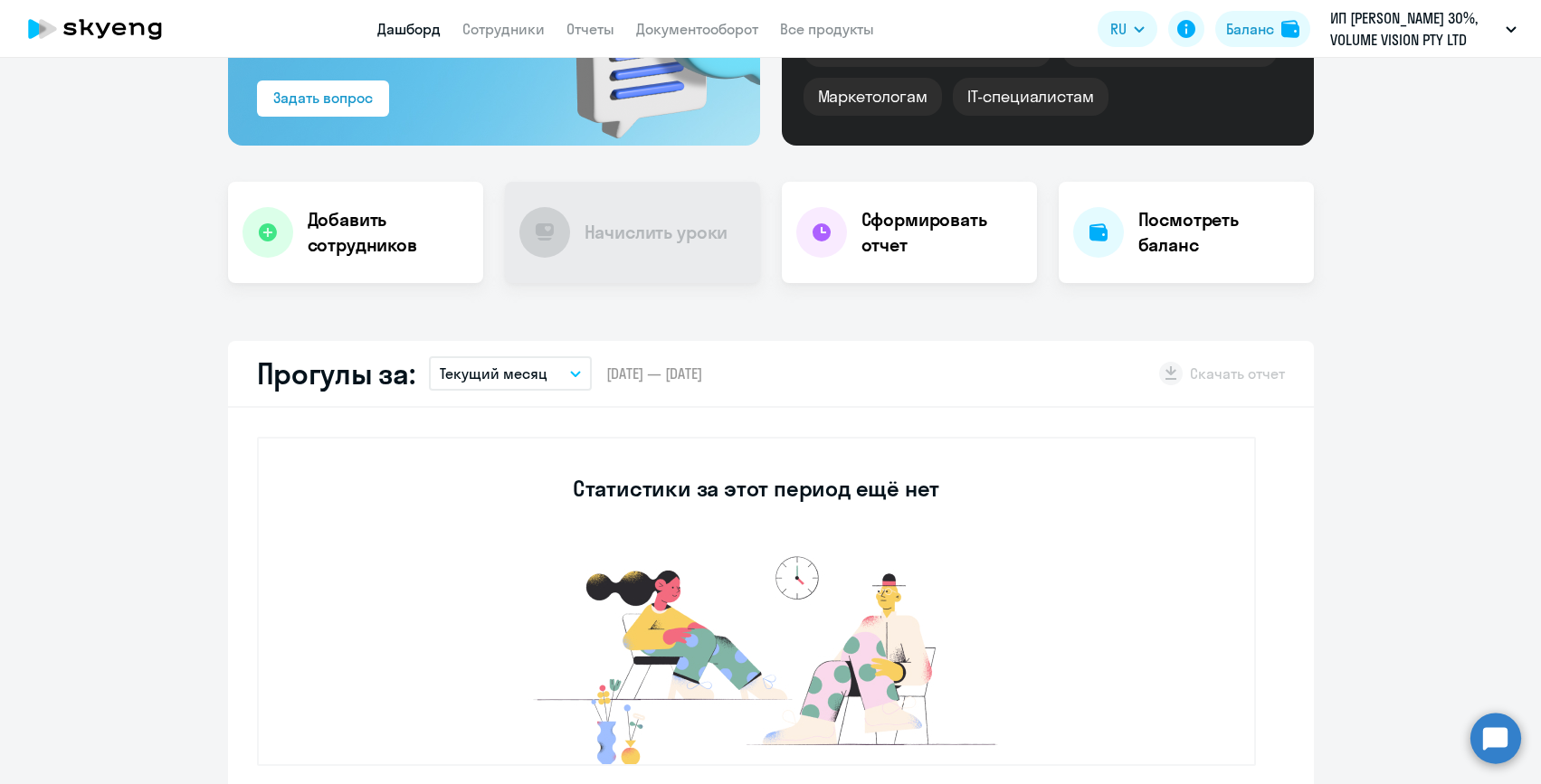
select select "30"
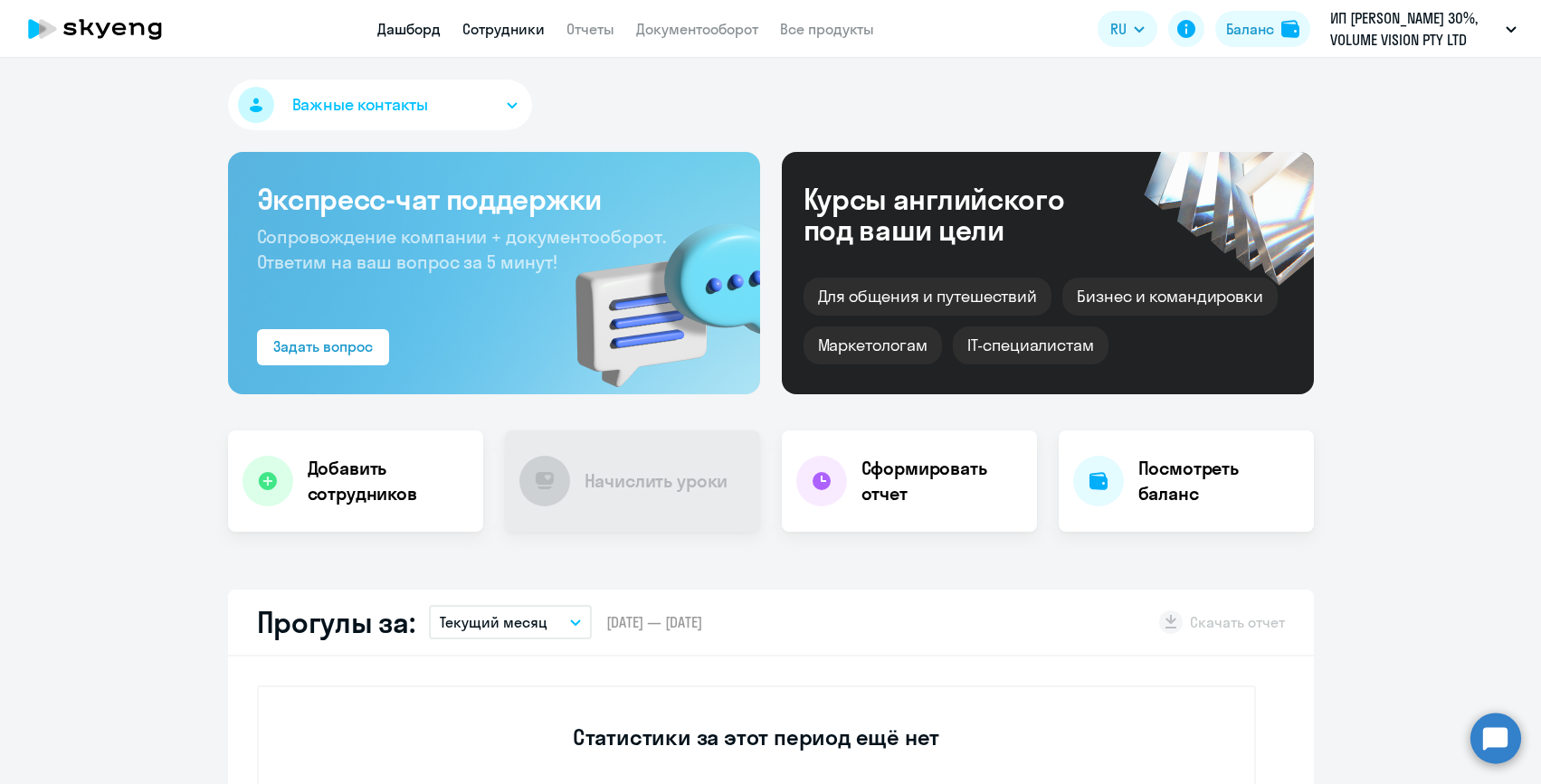
click at [509, 31] on link "Сотрудники" at bounding box center [503, 29] width 82 height 18
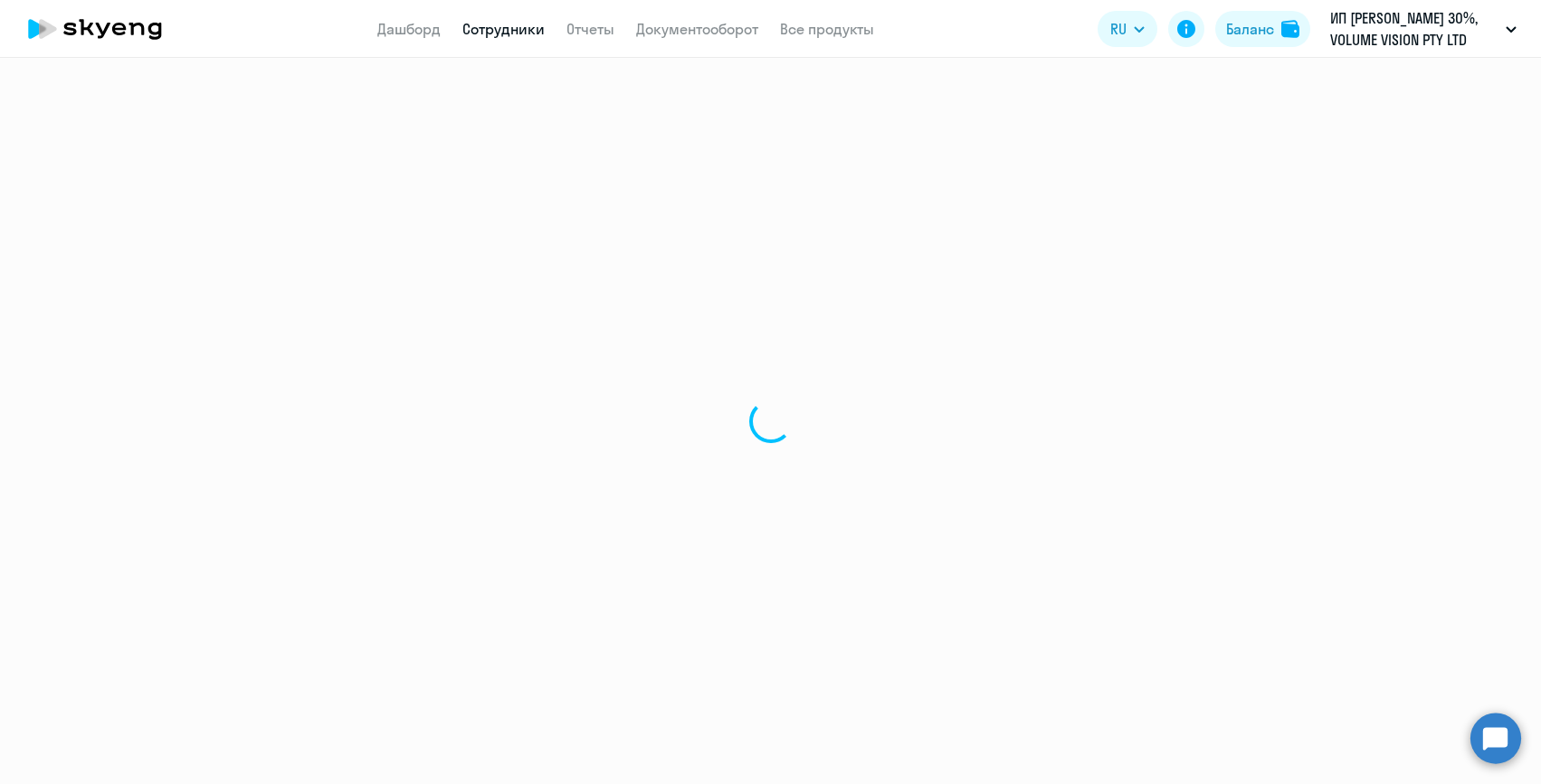
select select "30"
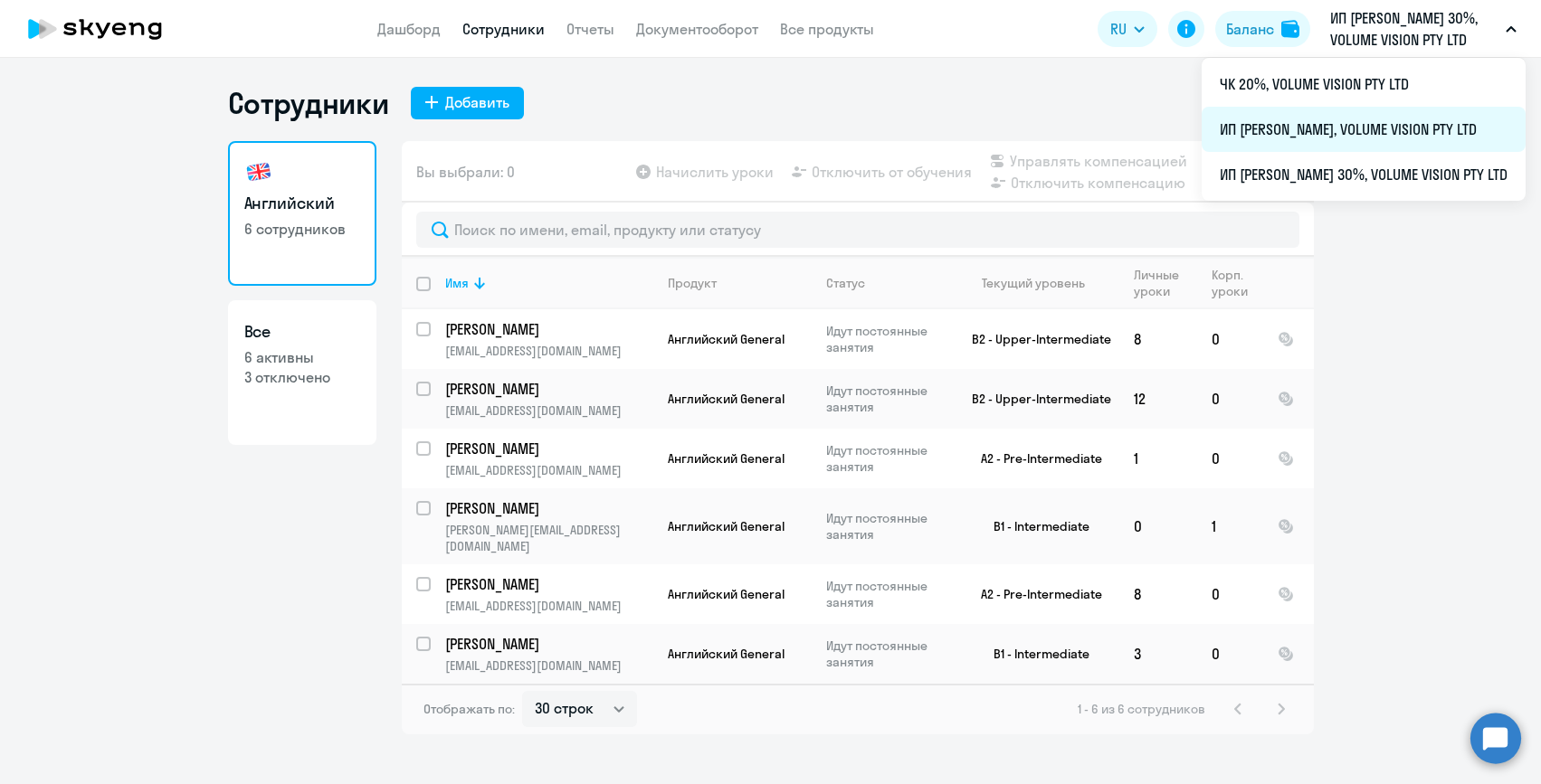
click at [1327, 133] on li "ИП [PERSON_NAME], VOLUME VISION PTY LTD" at bounding box center [1363, 129] width 323 height 45
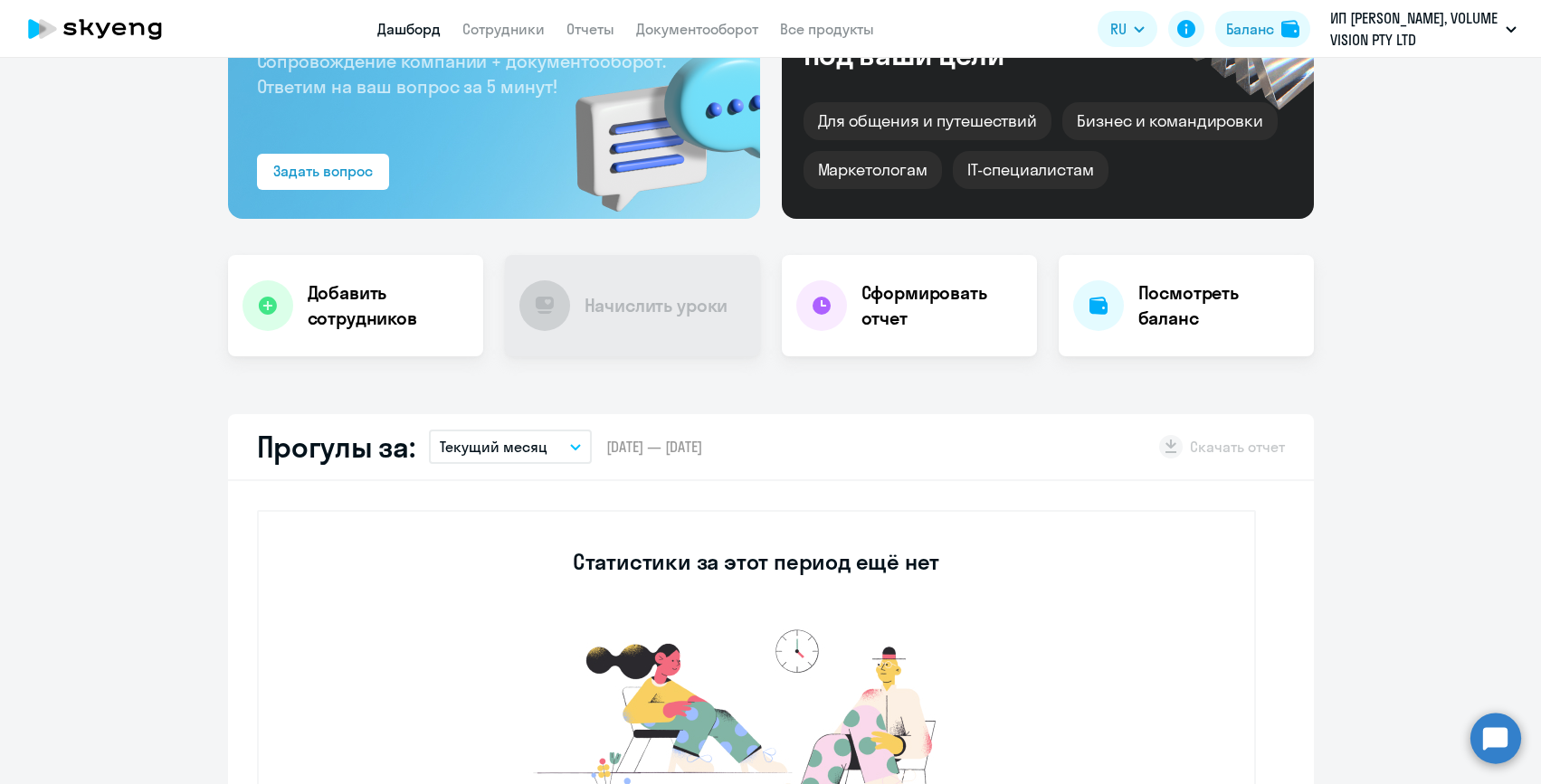
scroll to position [206, 0]
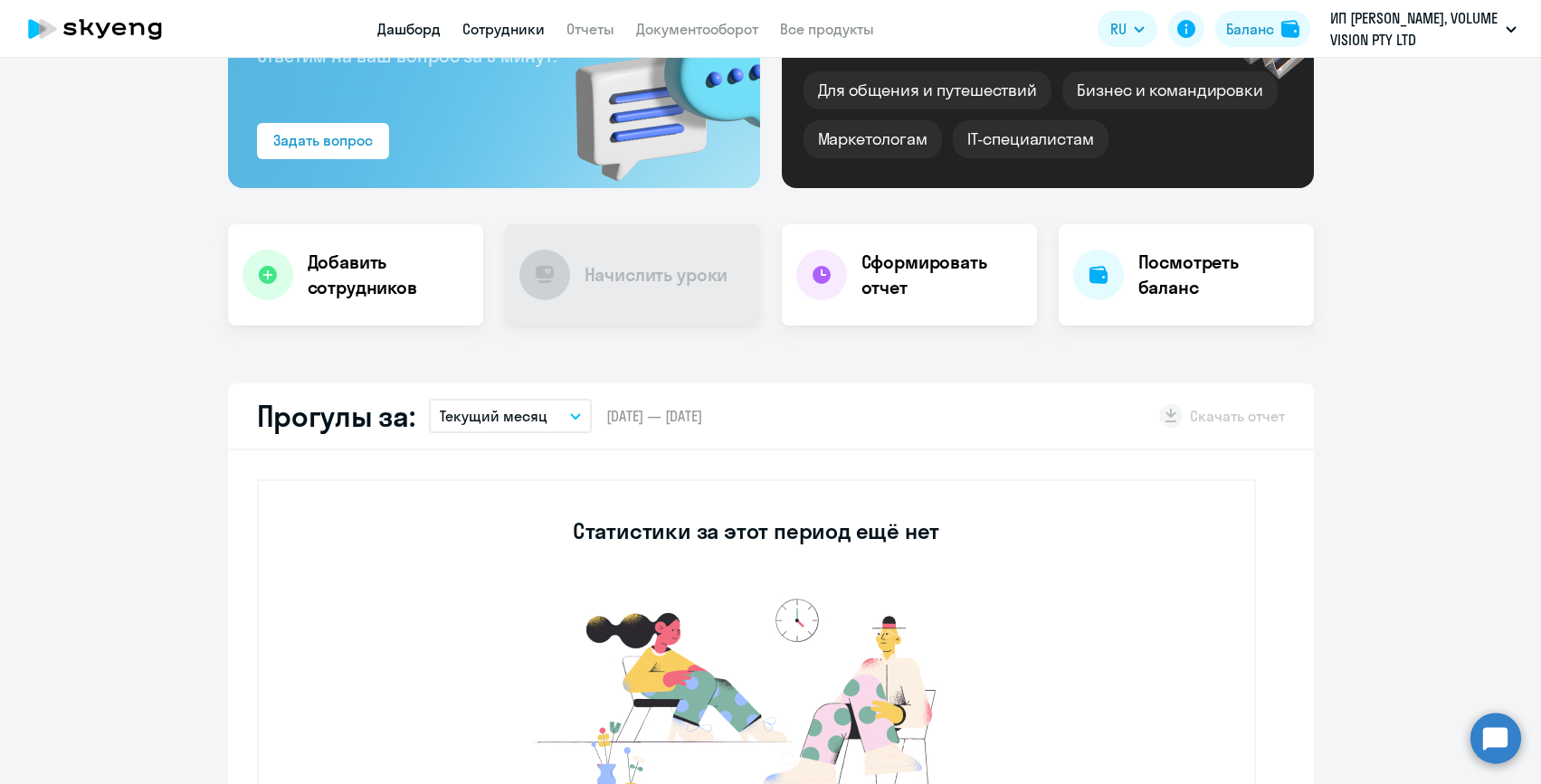
click at [487, 24] on link "Сотрудники" at bounding box center [503, 29] width 82 height 18
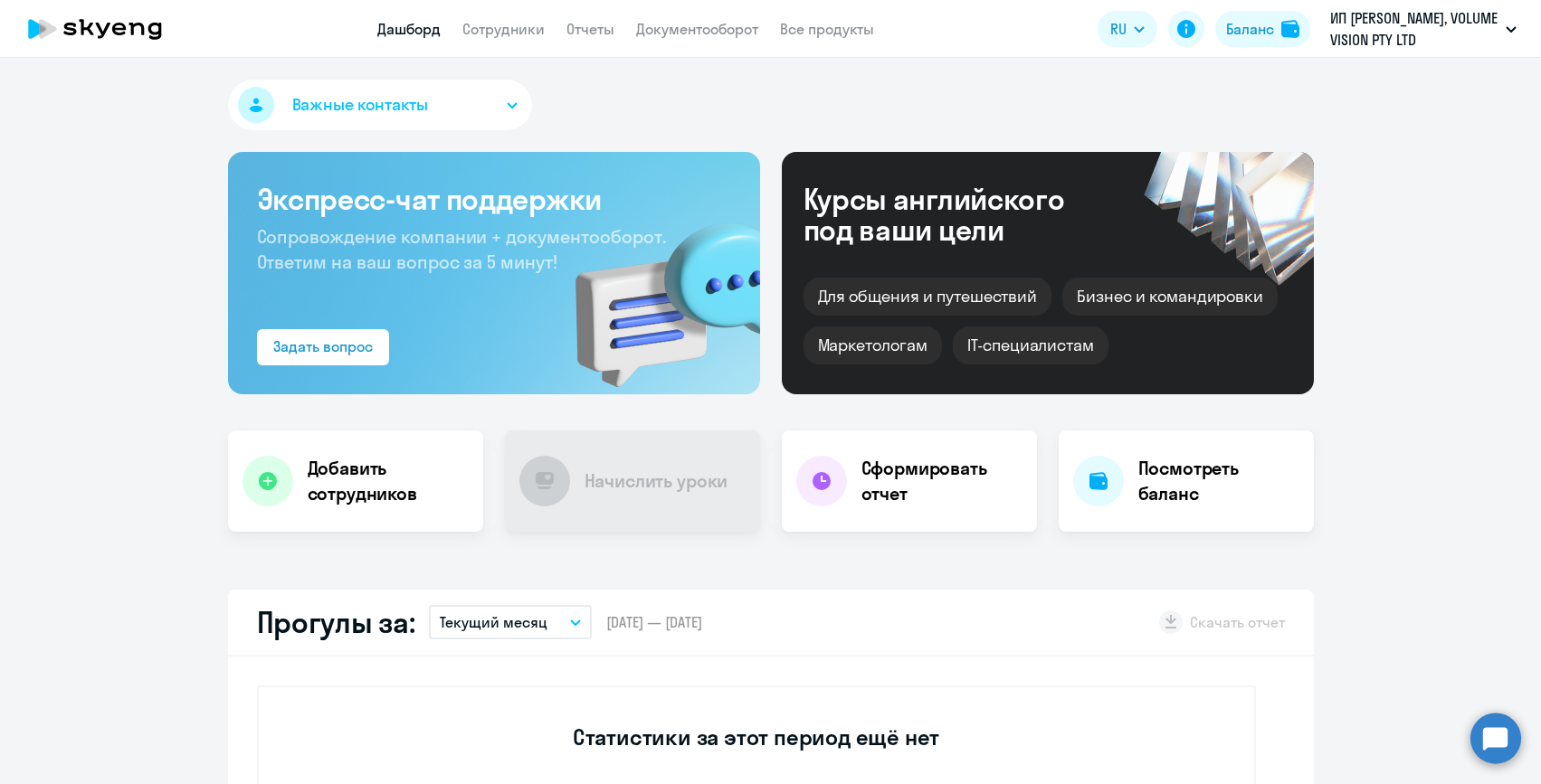
select select "30"
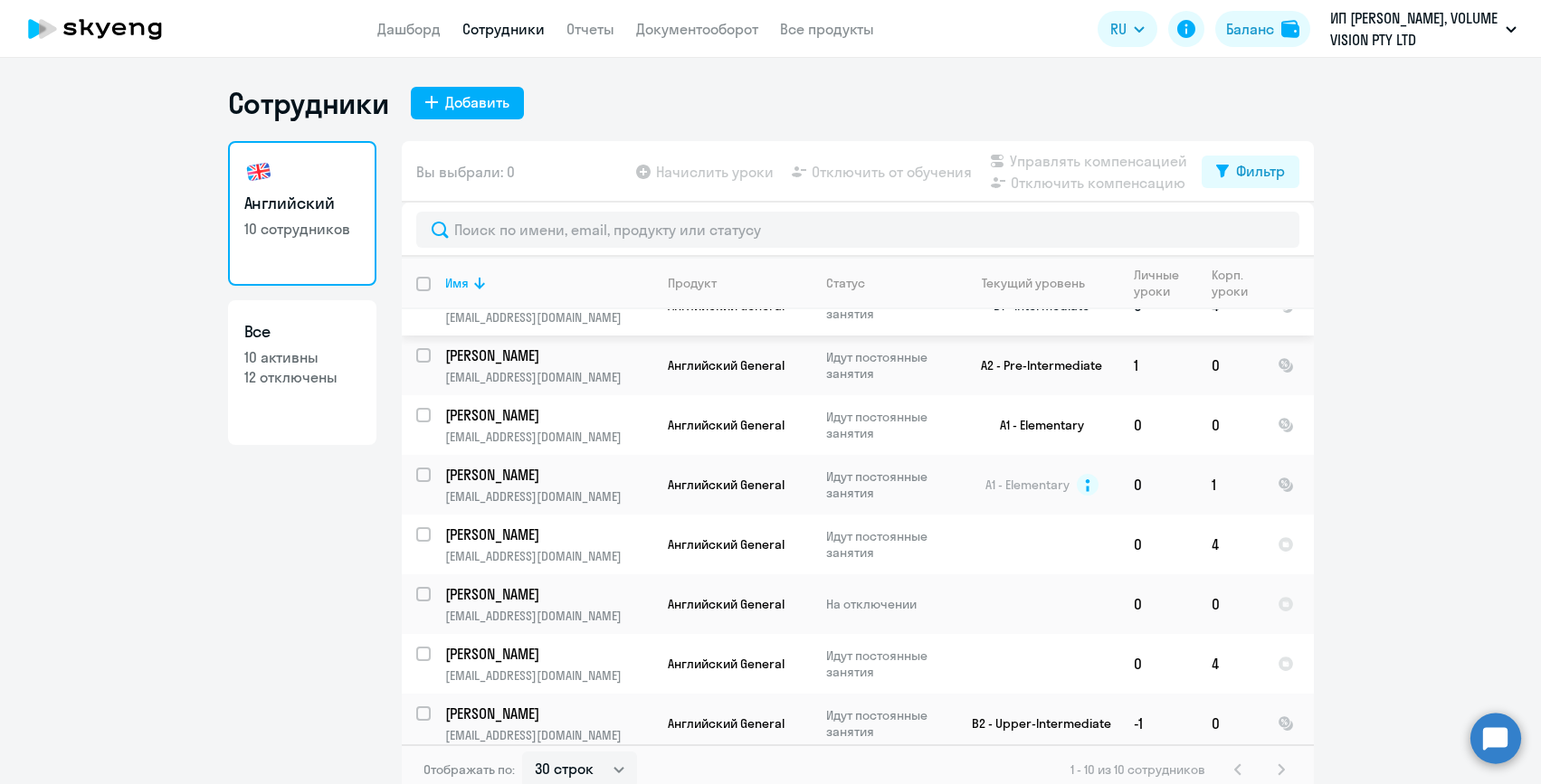
scroll to position [158, 0]
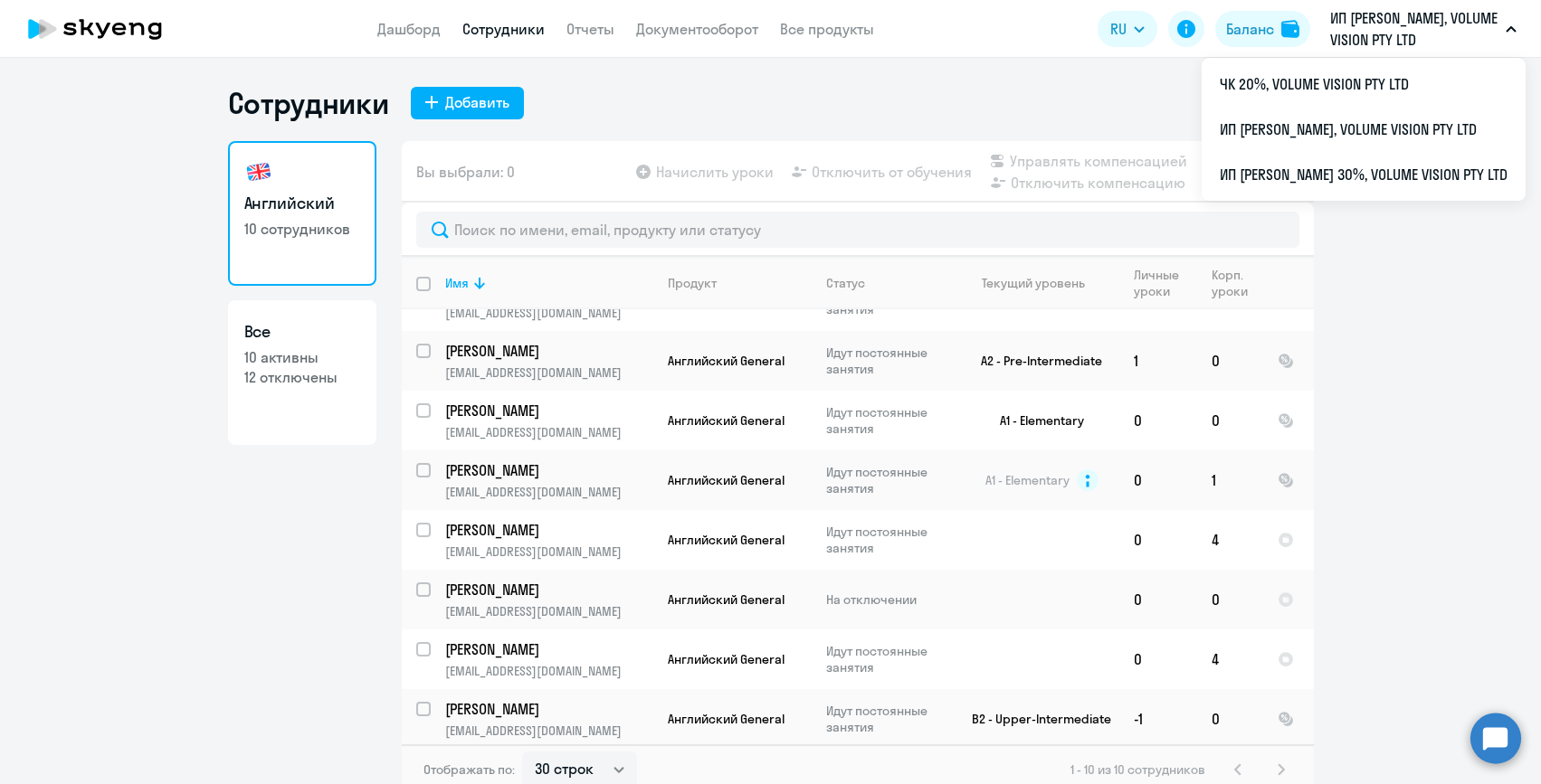
click at [1351, 37] on p "ИП [PERSON_NAME], VOLUME VISION PTY LTD" at bounding box center [1413, 29] width 169 height 44
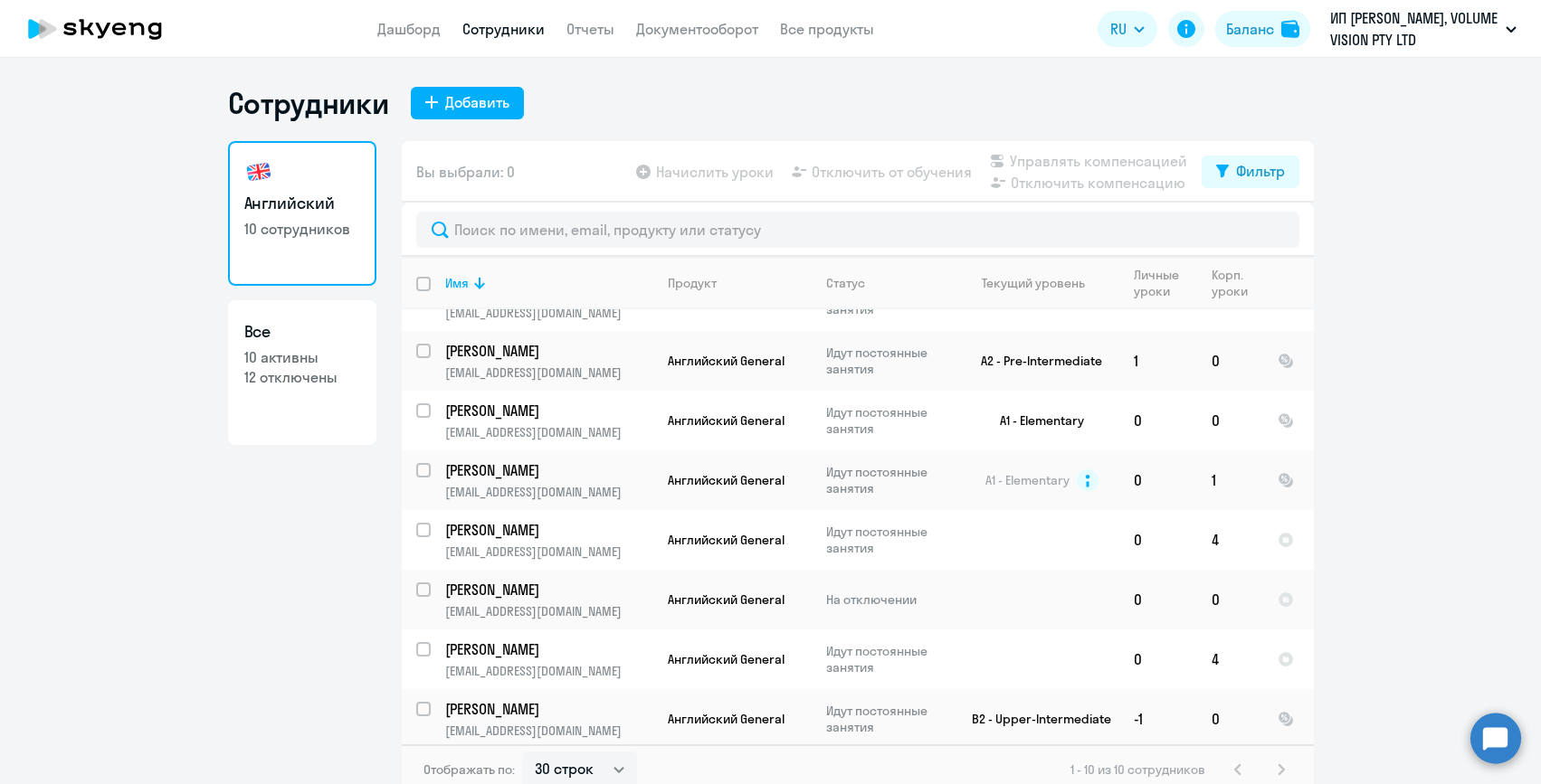
click at [1350, 38] on p "ИП [PERSON_NAME], VOLUME VISION PTY LTD" at bounding box center [1413, 29] width 169 height 44
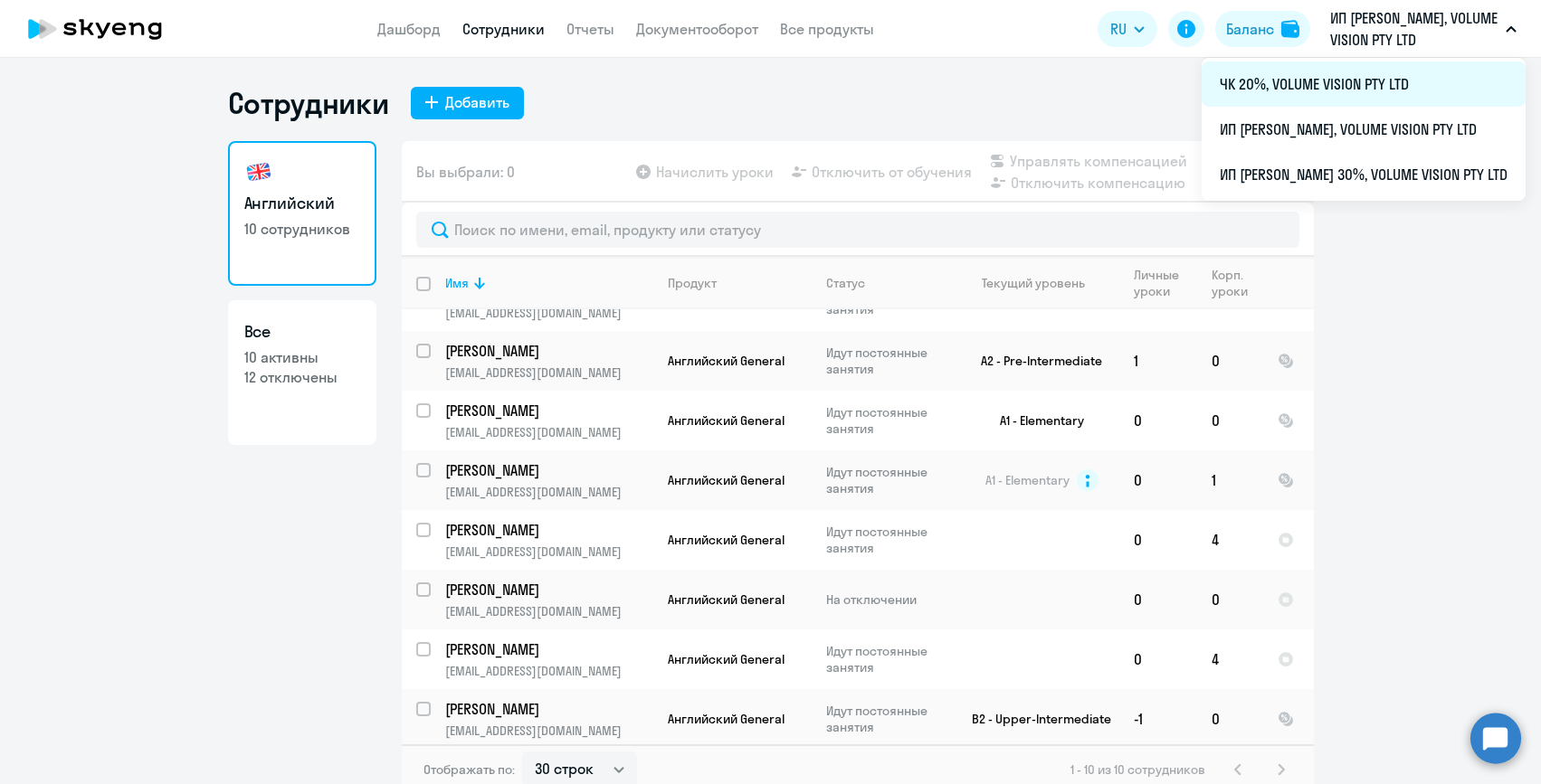
click at [1338, 80] on li "ЧК 20%, VOLUME VISION PTY LTD" at bounding box center [1363, 84] width 323 height 45
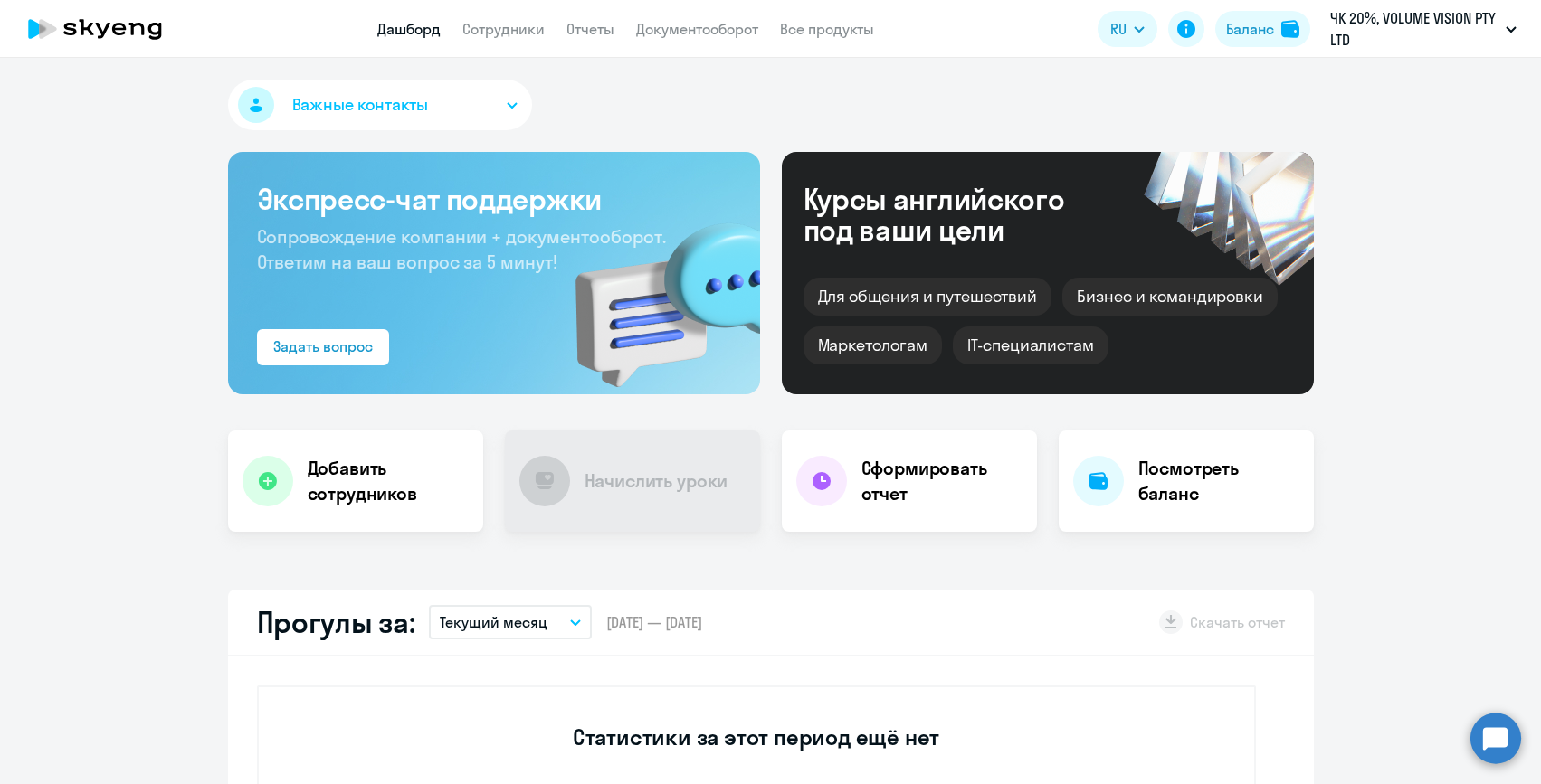
select select "30"
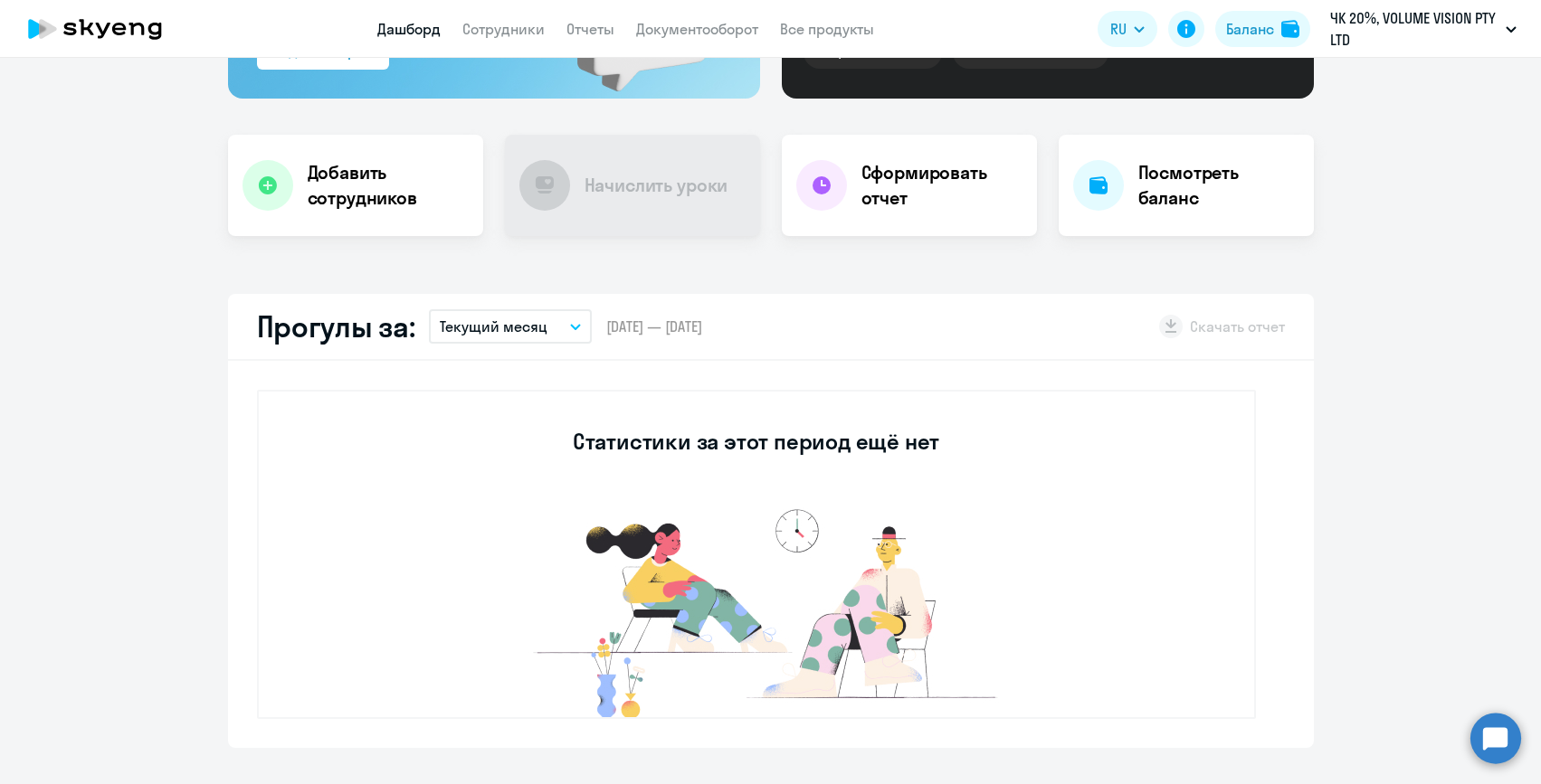
scroll to position [294, 0]
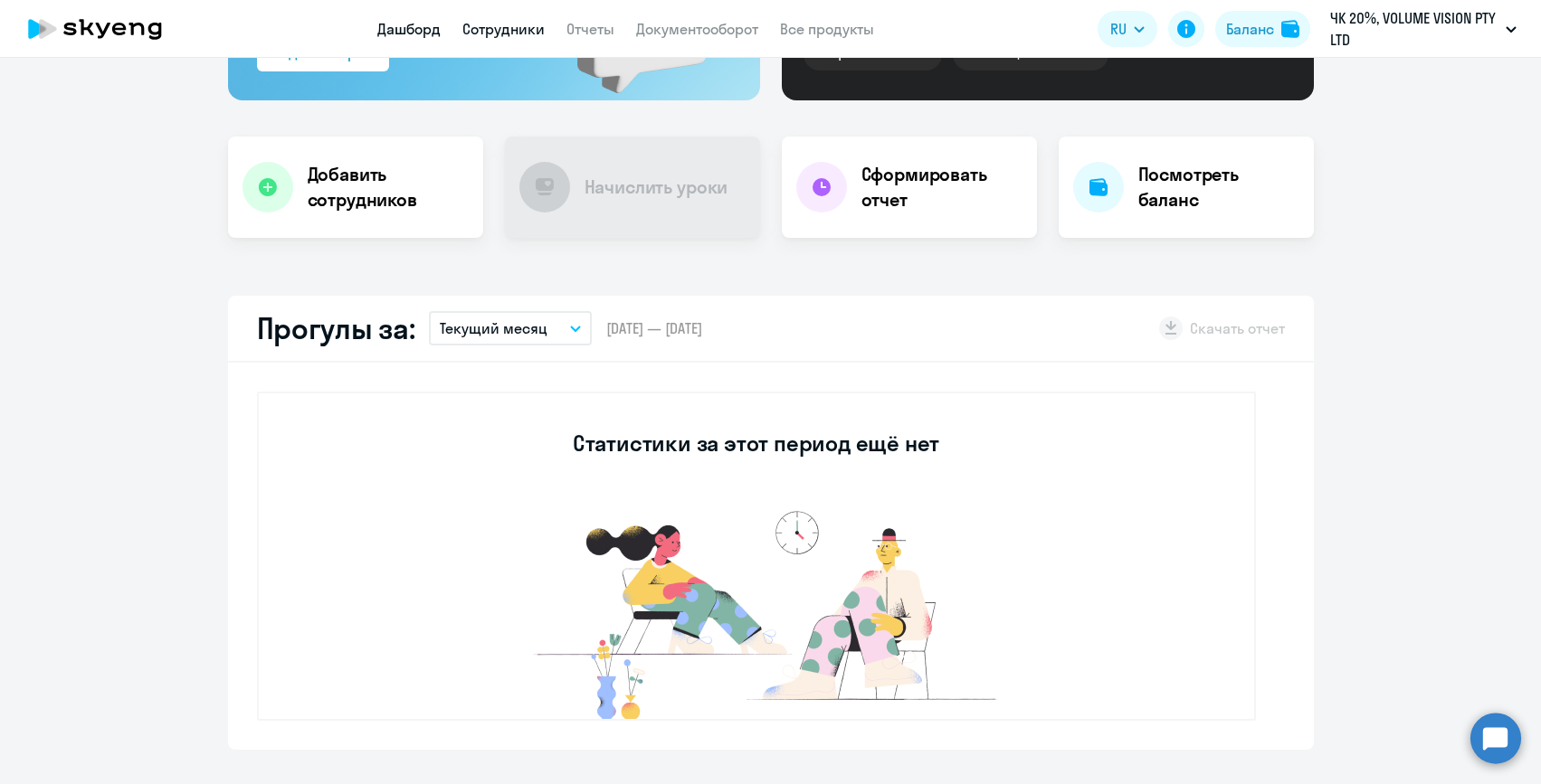
click at [507, 36] on link "Сотрудники" at bounding box center [503, 29] width 82 height 18
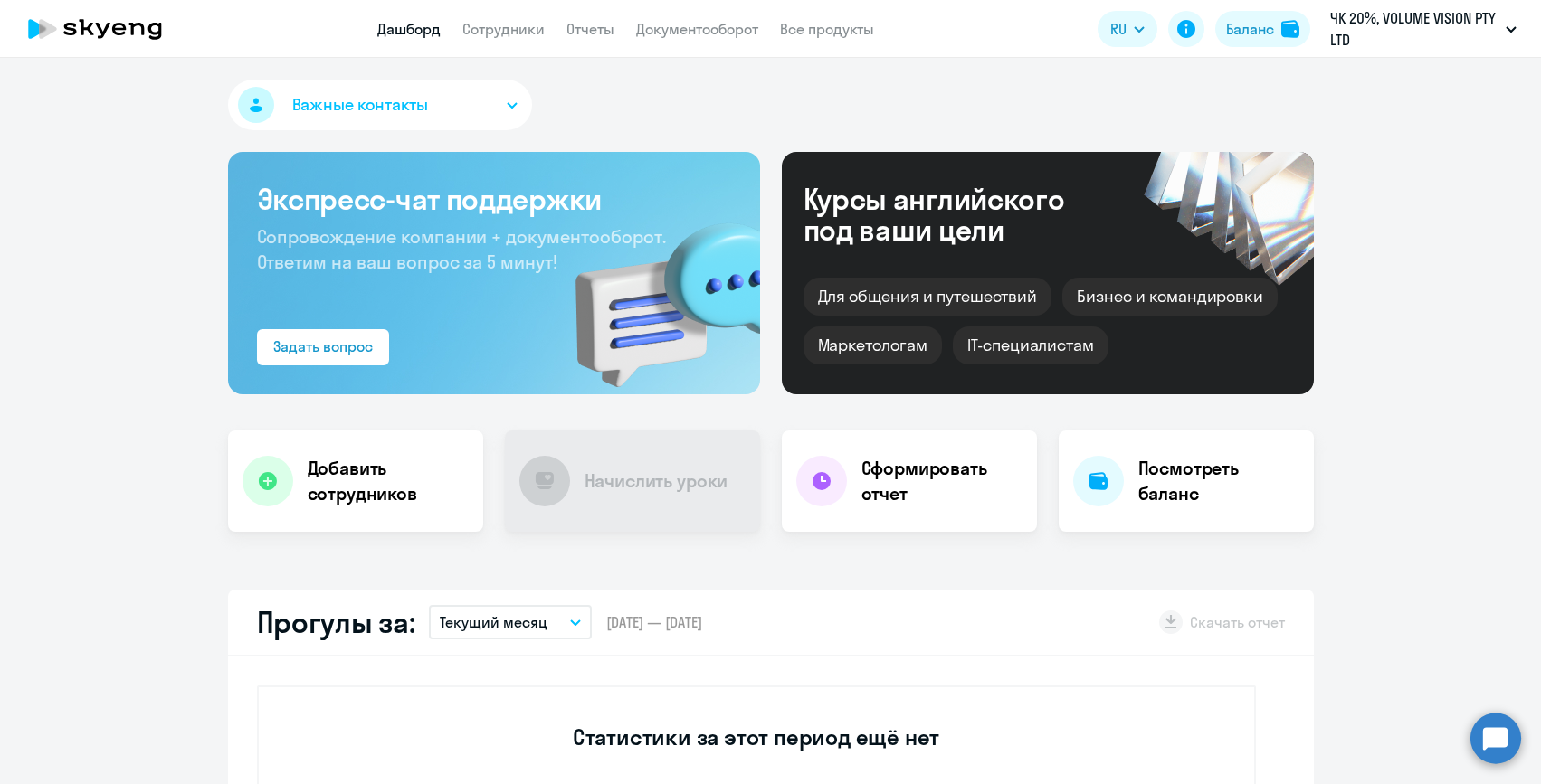
select select "30"
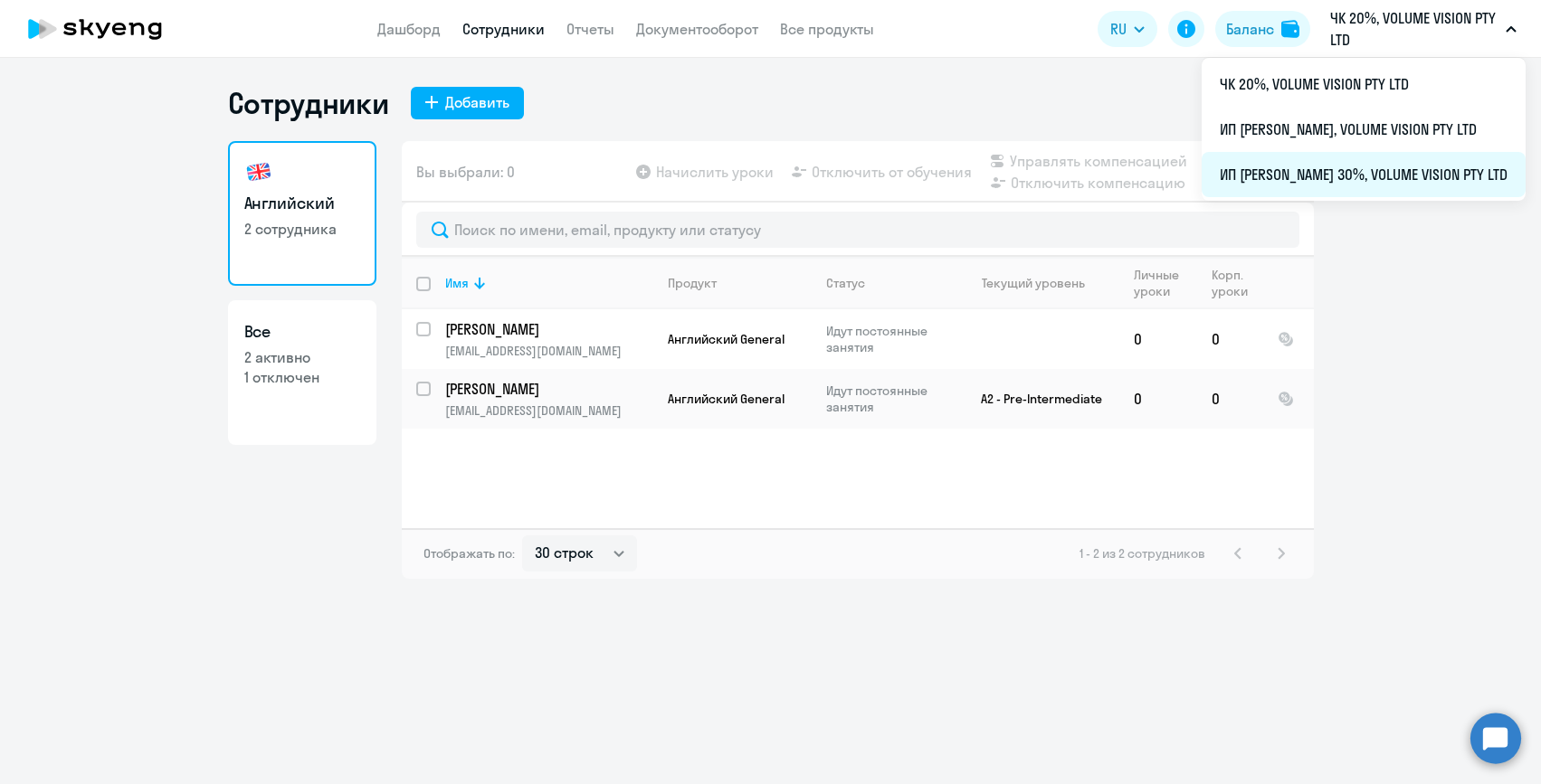
click at [1351, 164] on li "ИП [PERSON_NAME] 30%, VOLUME VISION PTY LTD" at bounding box center [1363, 174] width 323 height 45
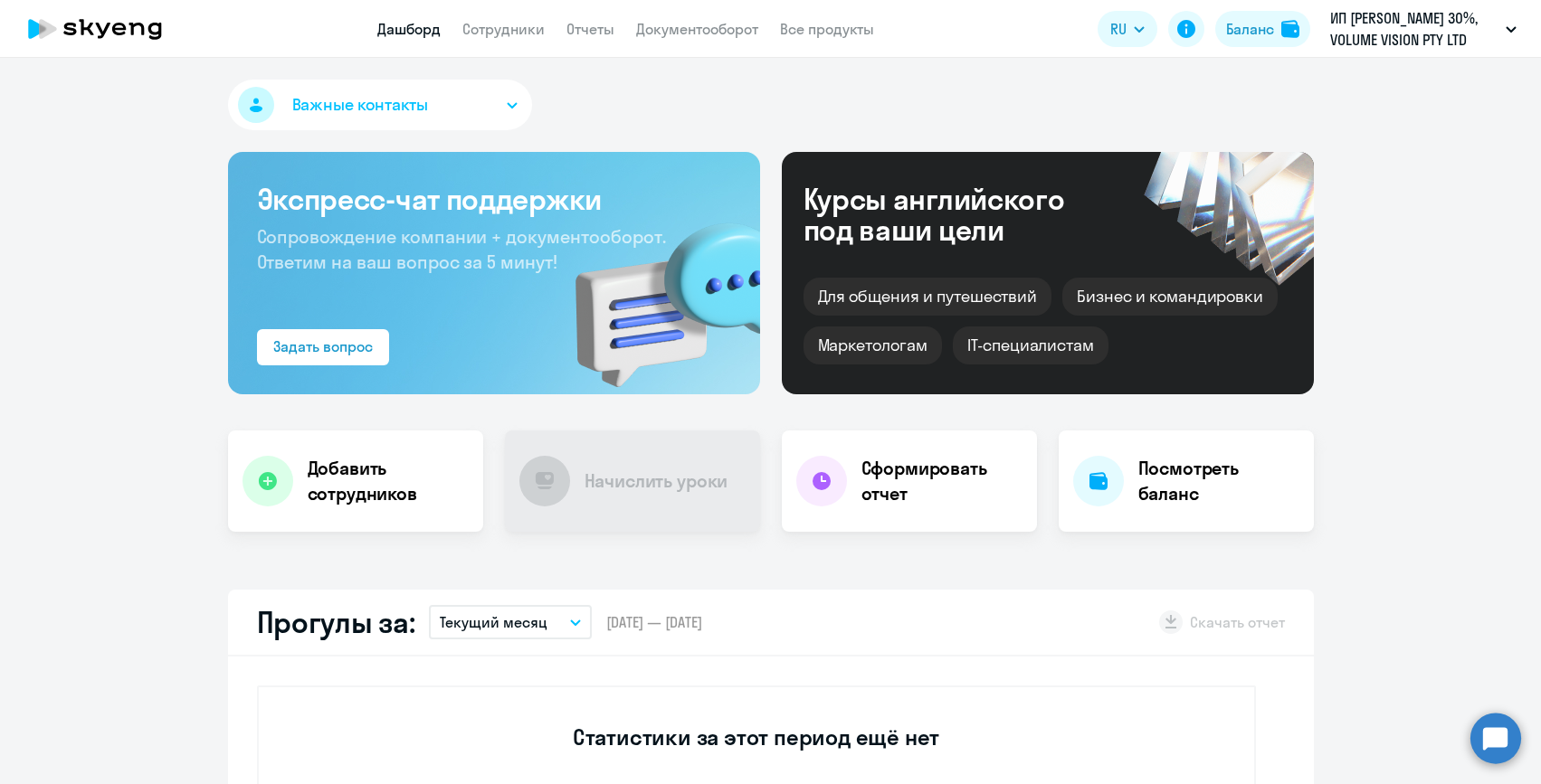
select select "30"
click at [510, 21] on link "Сотрудники" at bounding box center [503, 29] width 82 height 18
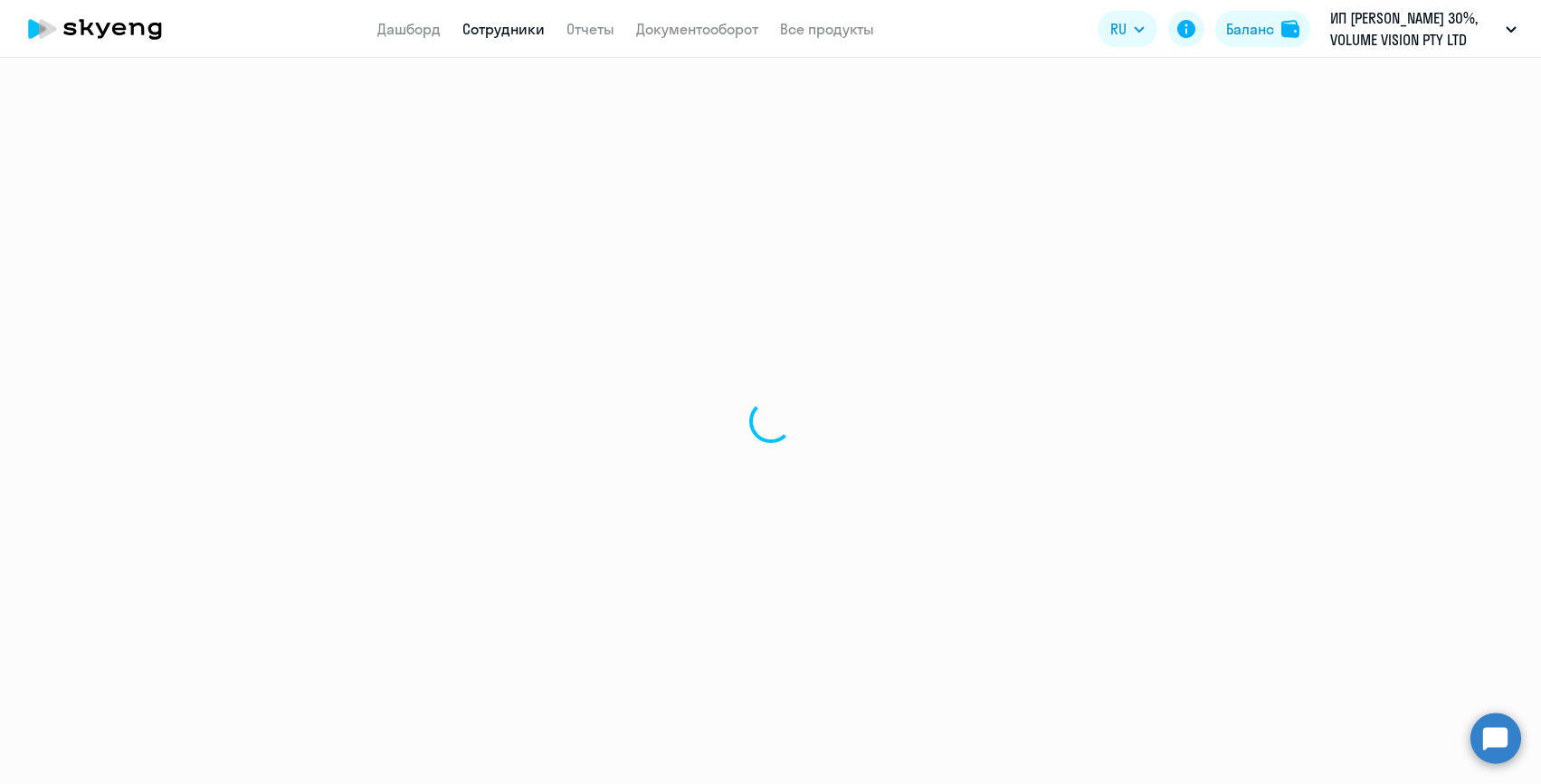
select select "30"
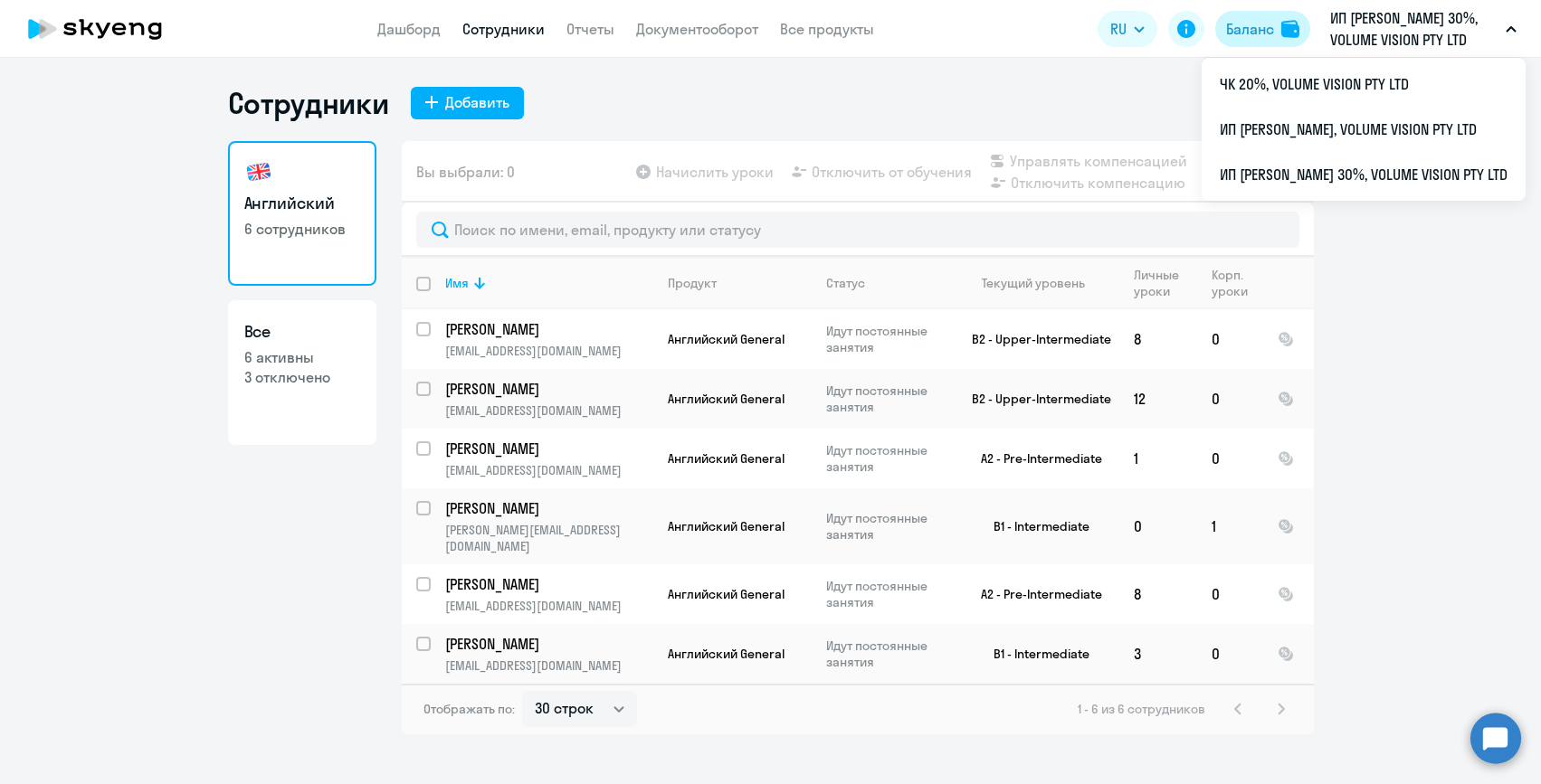
click at [1260, 35] on div "Баланс" at bounding box center [1250, 29] width 48 height 22
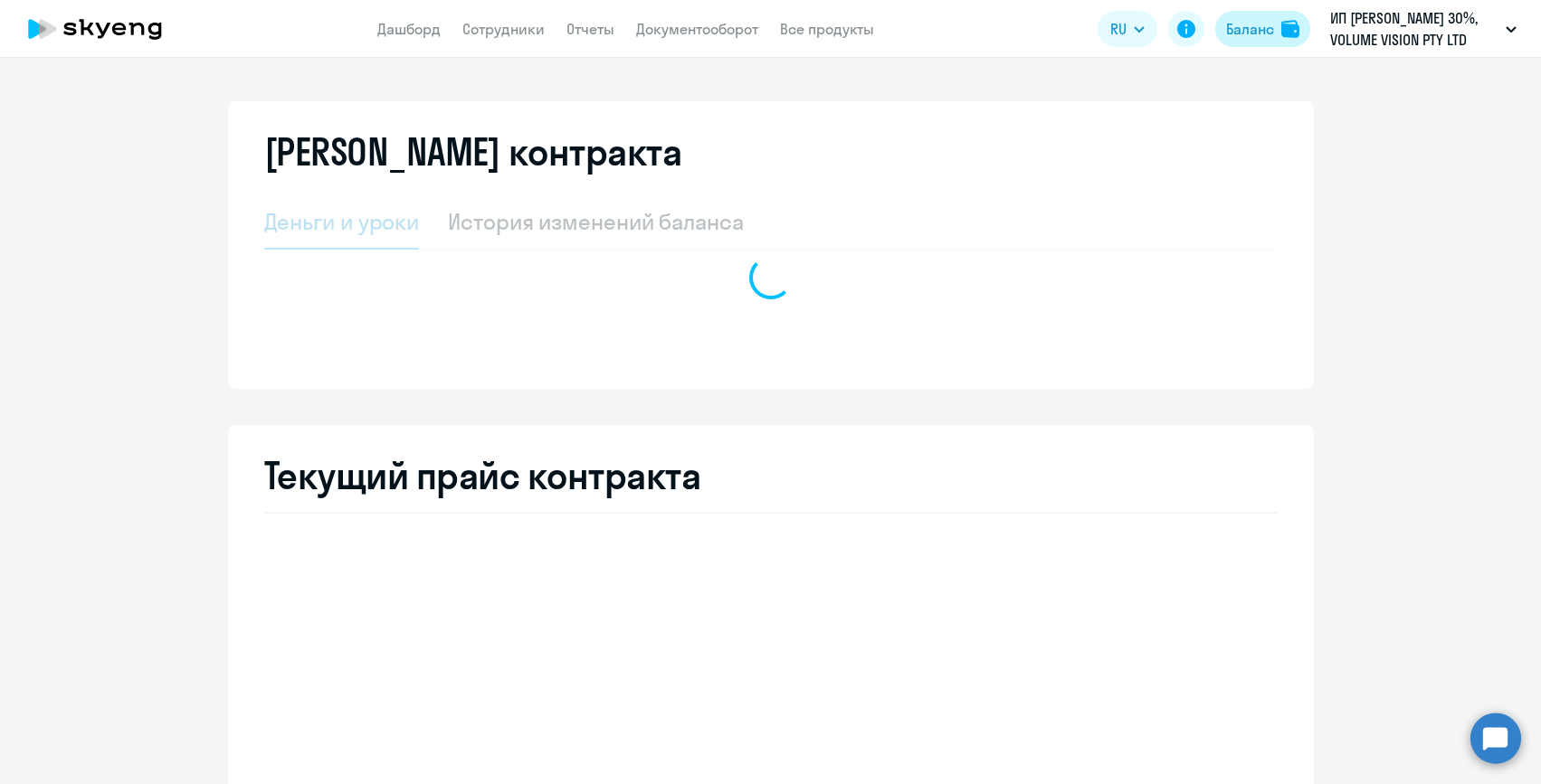
select select "english_adult_not_native_speaker"
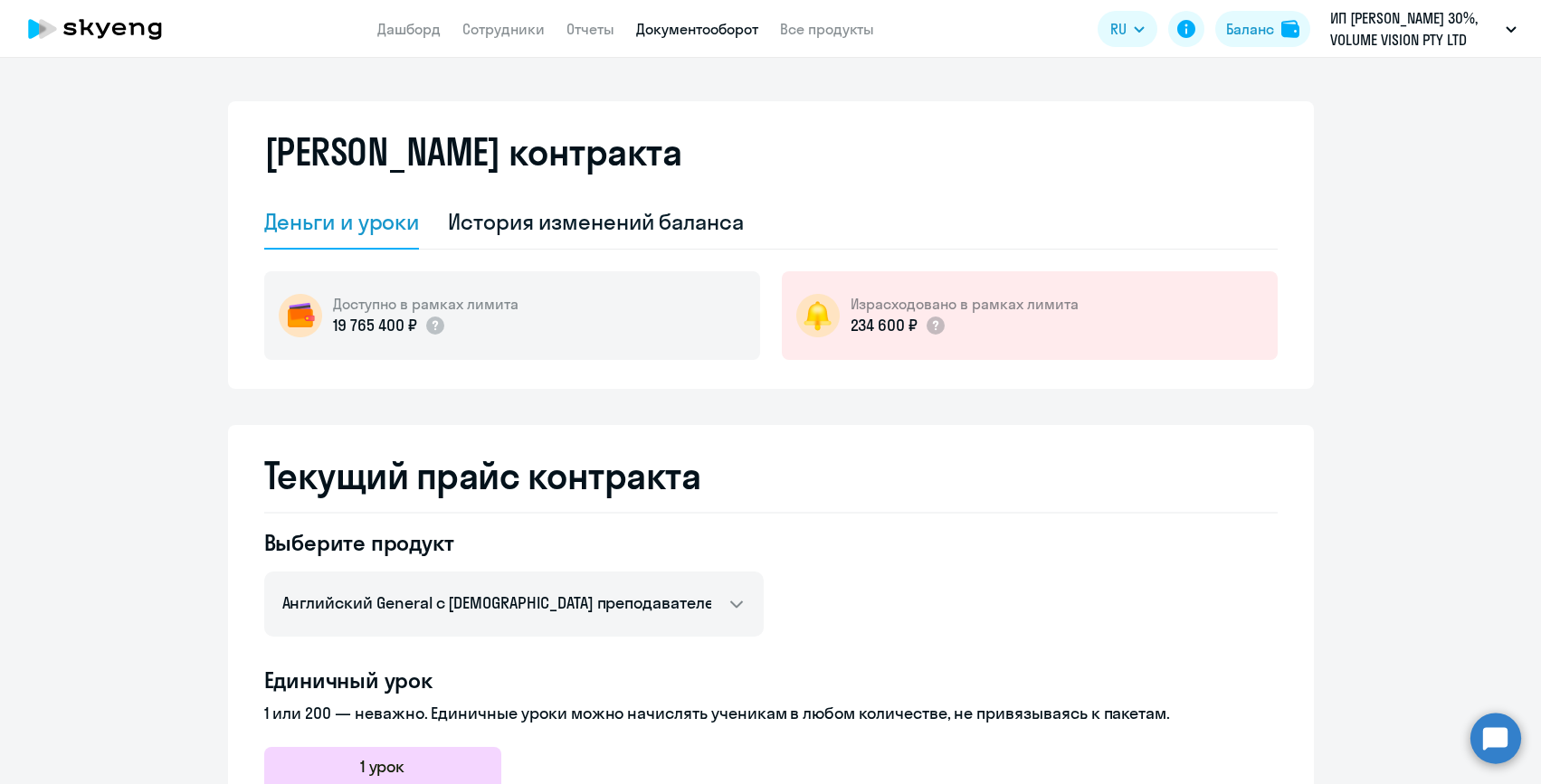
click at [653, 25] on link "Документооборот" at bounding box center [697, 29] width 122 height 18
